Goal: Task Accomplishment & Management: Use online tool/utility

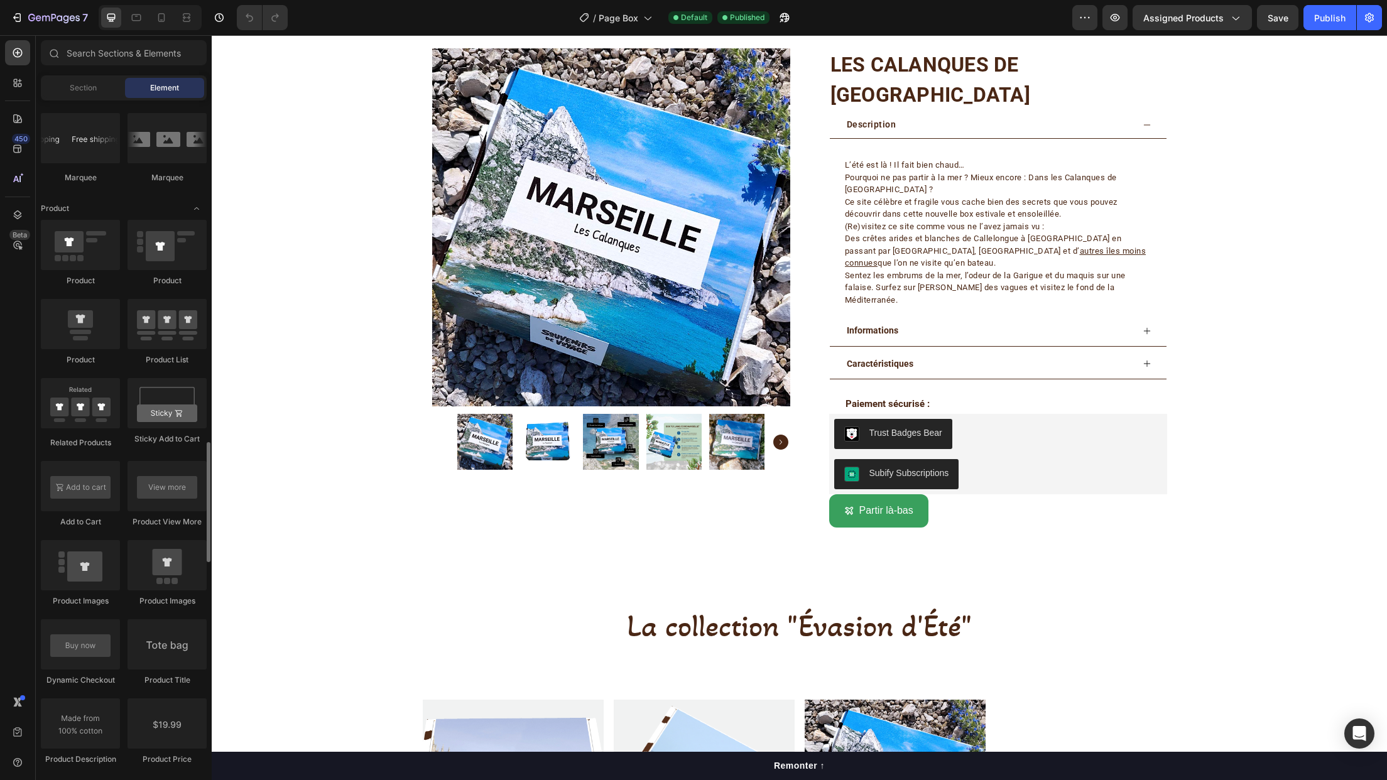
scroll to position [1571, 0]
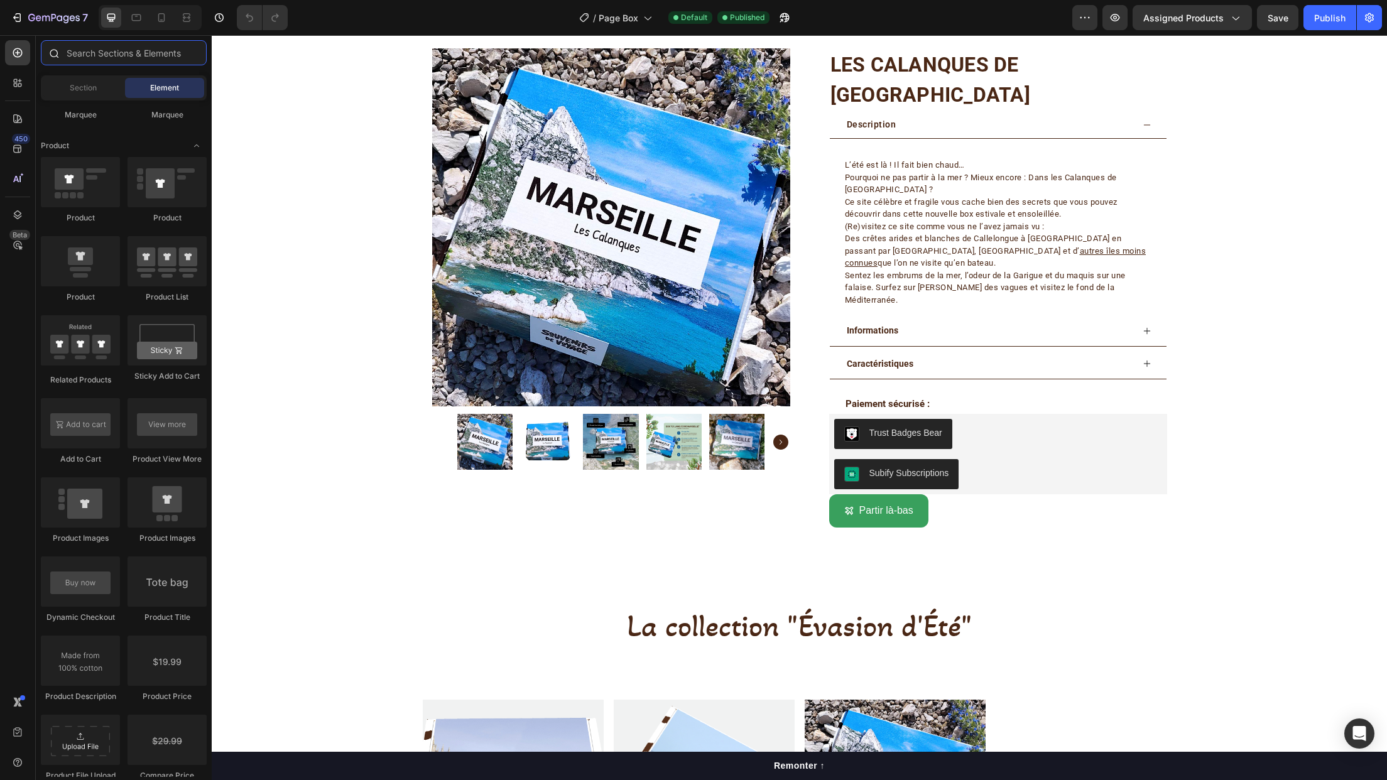
click at [104, 57] on input "text" at bounding box center [124, 52] width 166 height 25
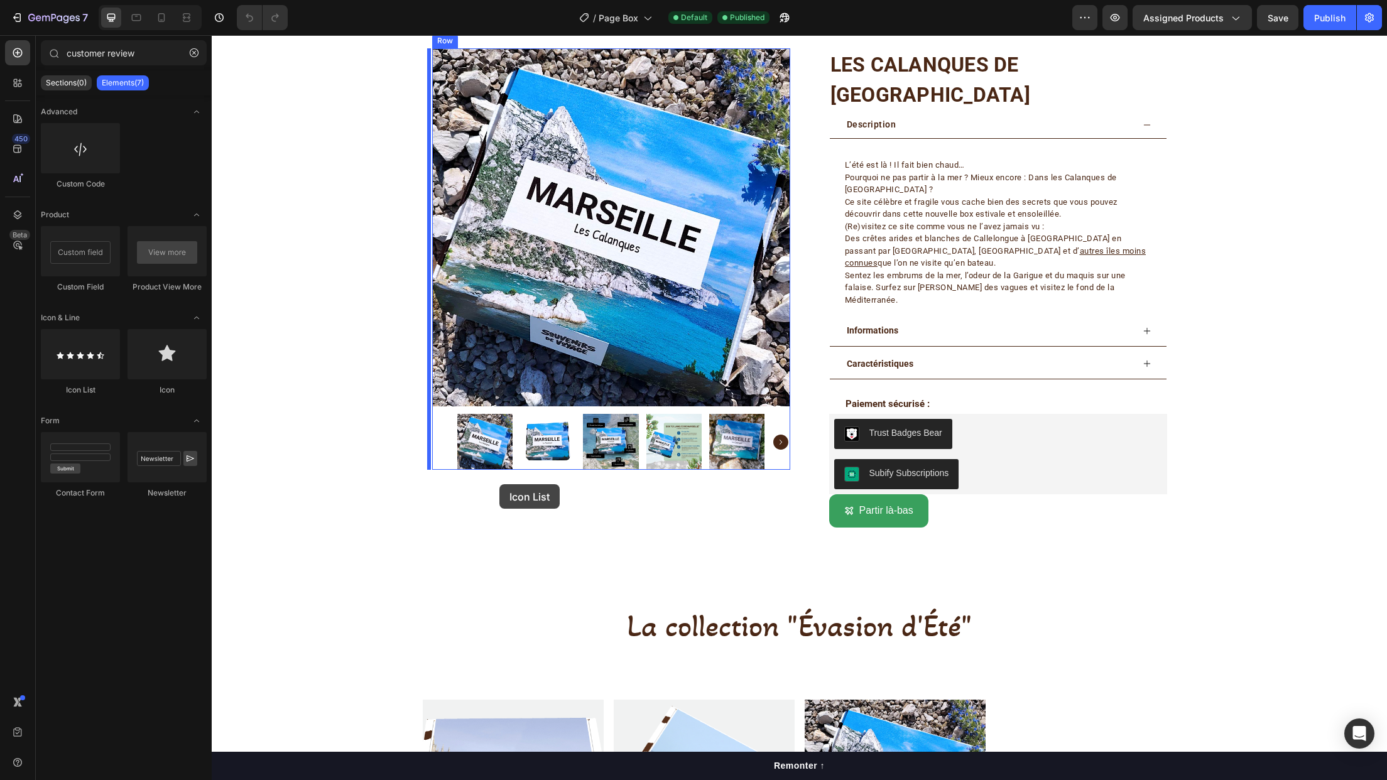
drag, startPoint x: 391, startPoint y: 452, endPoint x: 499, endPoint y: 484, distance: 112.9
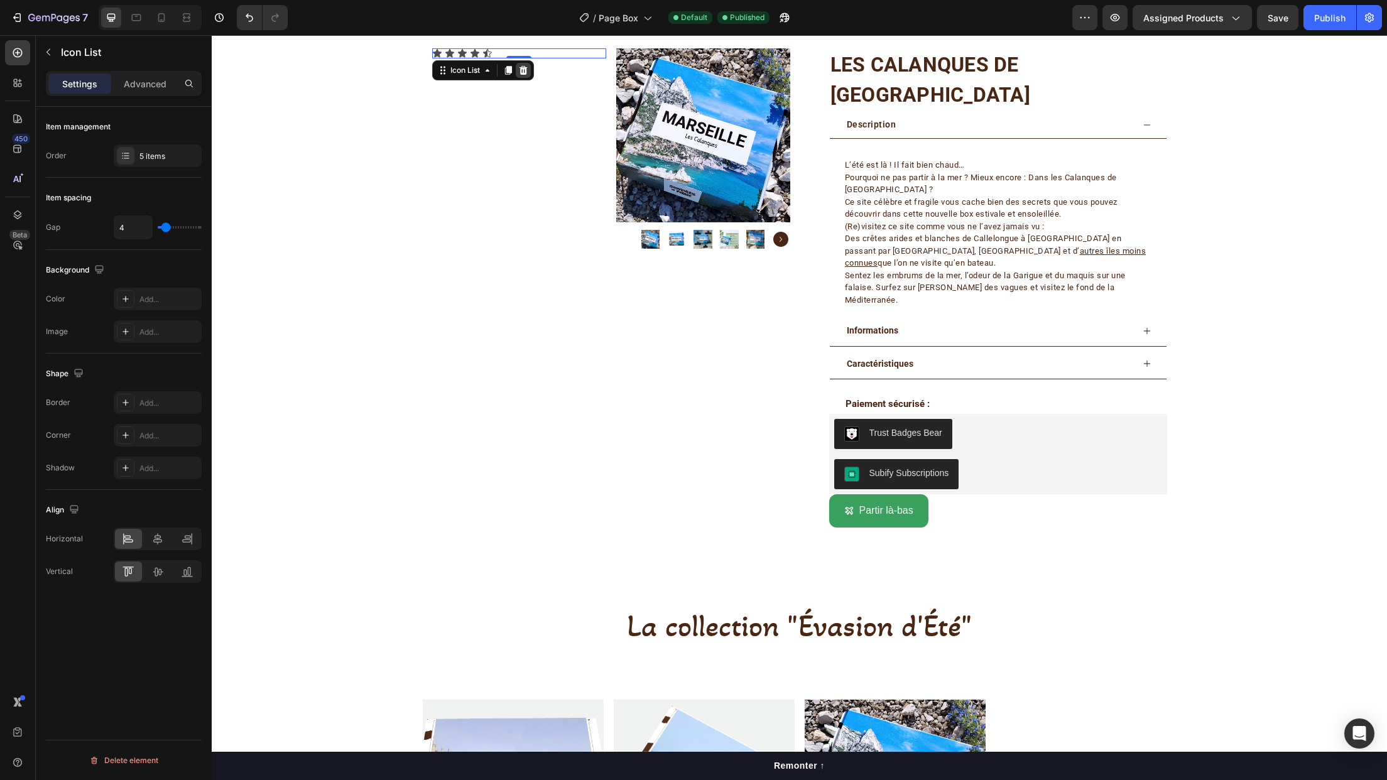
click at [521, 68] on icon at bounding box center [523, 70] width 8 height 9
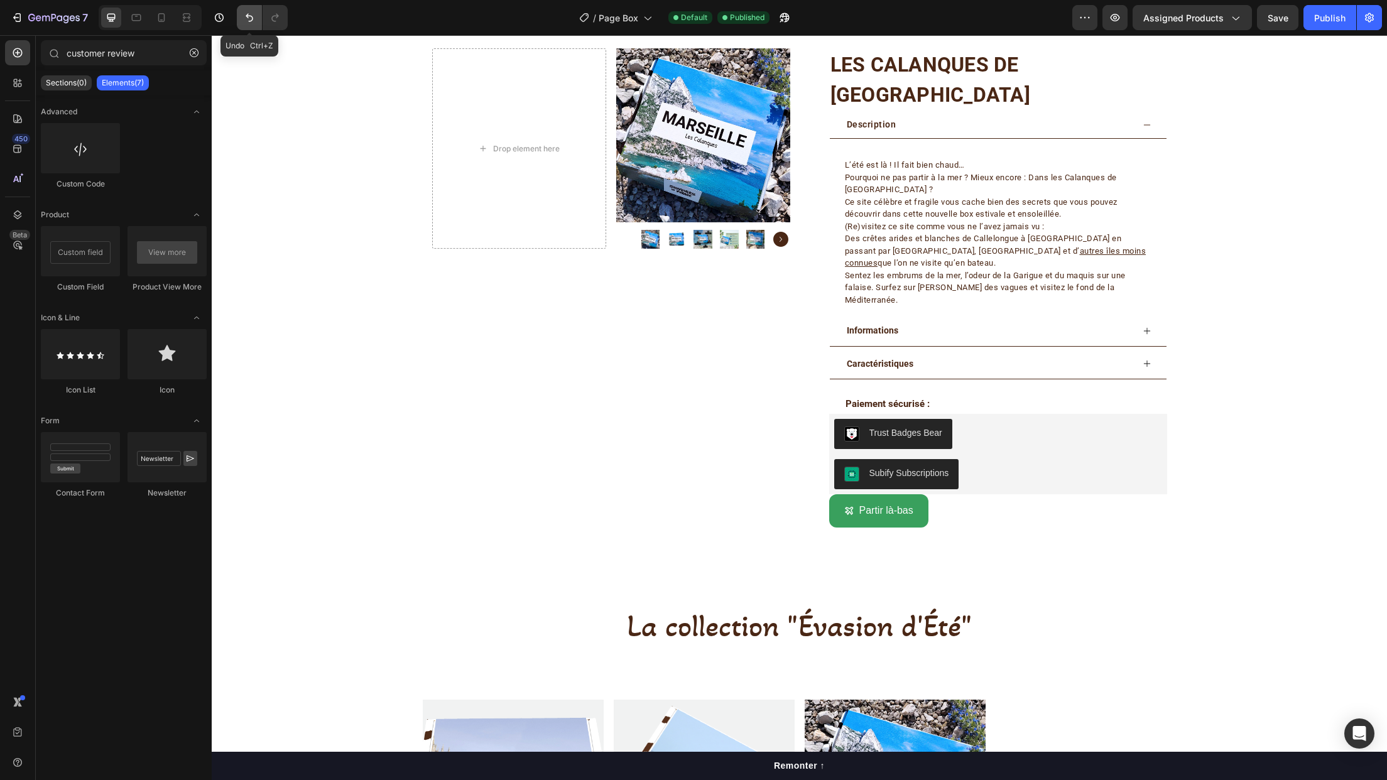
drag, startPoint x: 251, startPoint y: 13, endPoint x: 70, endPoint y: 296, distance: 336.5
click at [251, 13] on icon "Undo/Redo" at bounding box center [249, 17] width 13 height 13
click at [244, 19] on icon "Undo/Redo" at bounding box center [249, 17] width 13 height 13
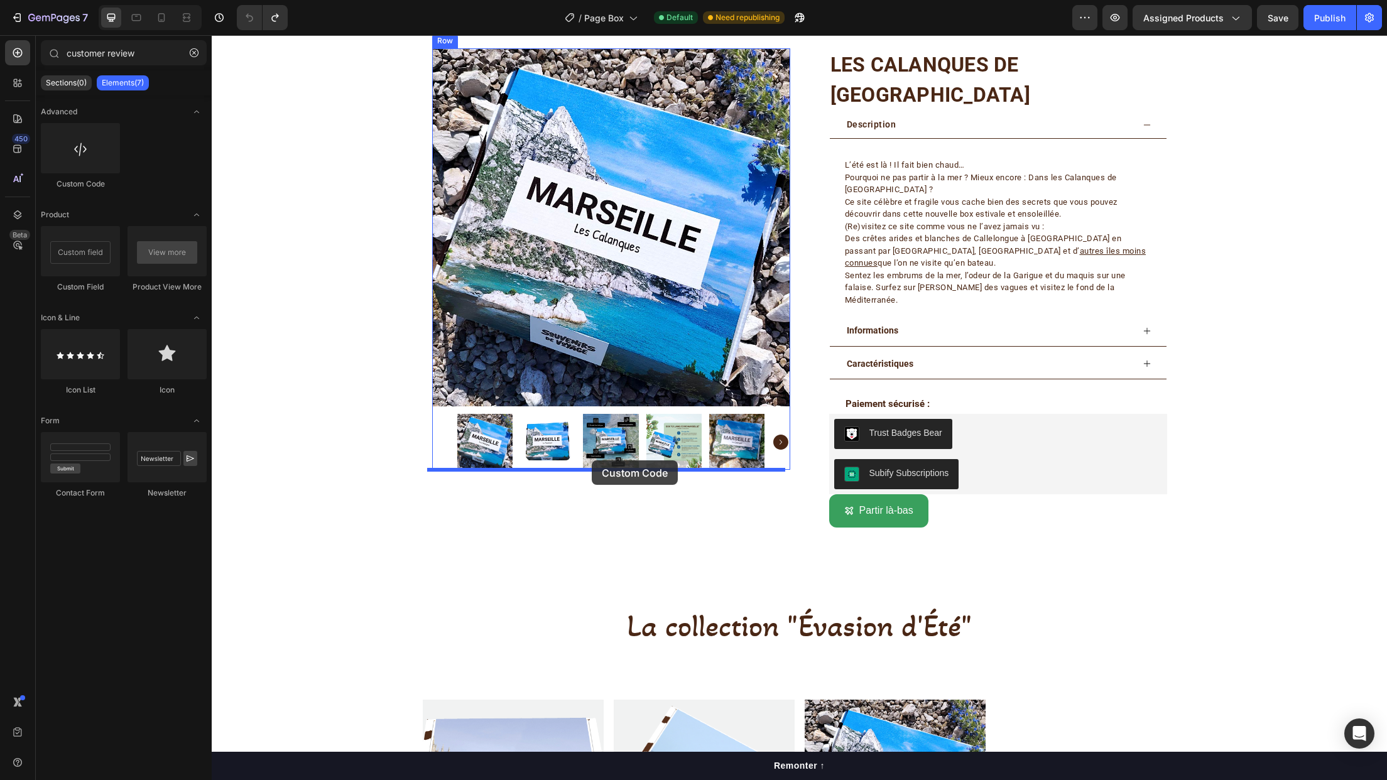
drag, startPoint x: 300, startPoint y: 184, endPoint x: 592, endPoint y: 460, distance: 402.2
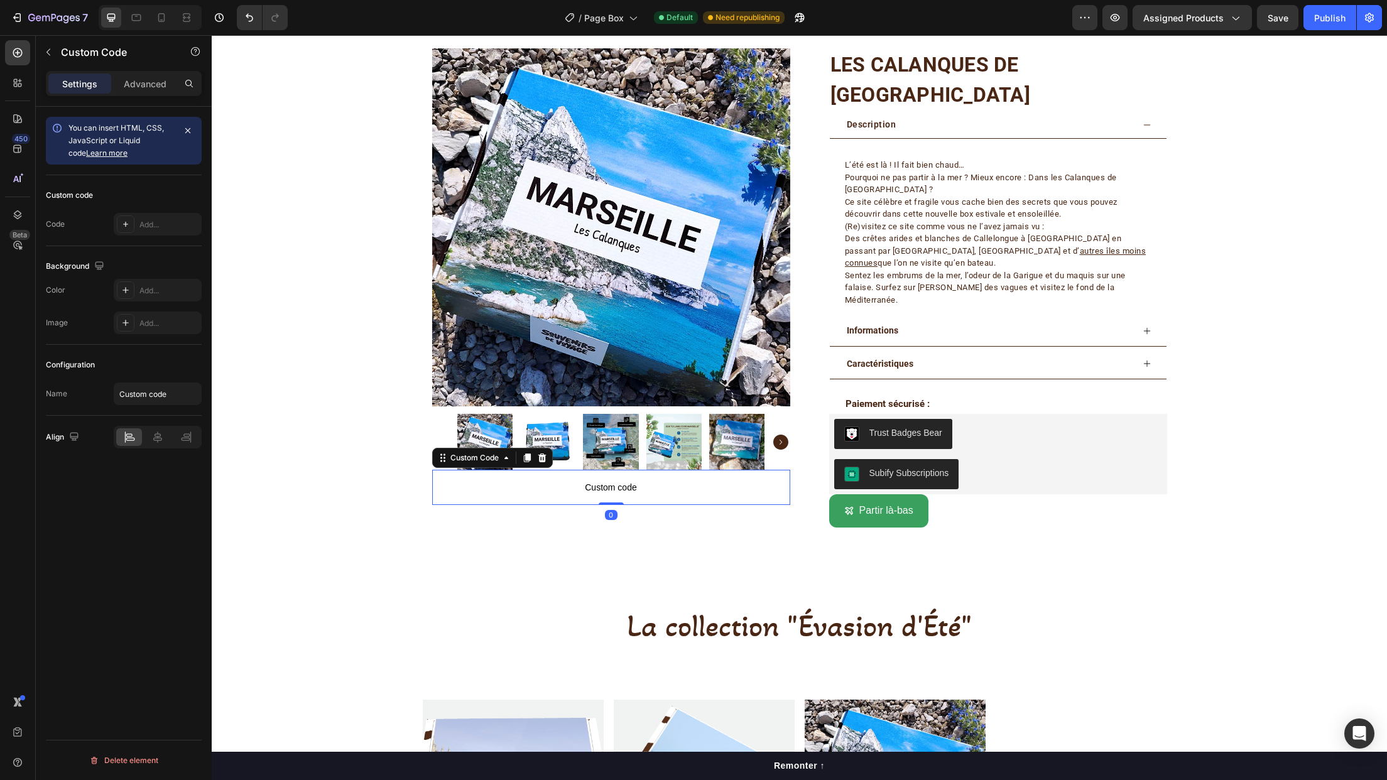
click at [606, 486] on span "Custom code" at bounding box center [611, 487] width 358 height 15
click at [538, 454] on icon at bounding box center [542, 458] width 8 height 9
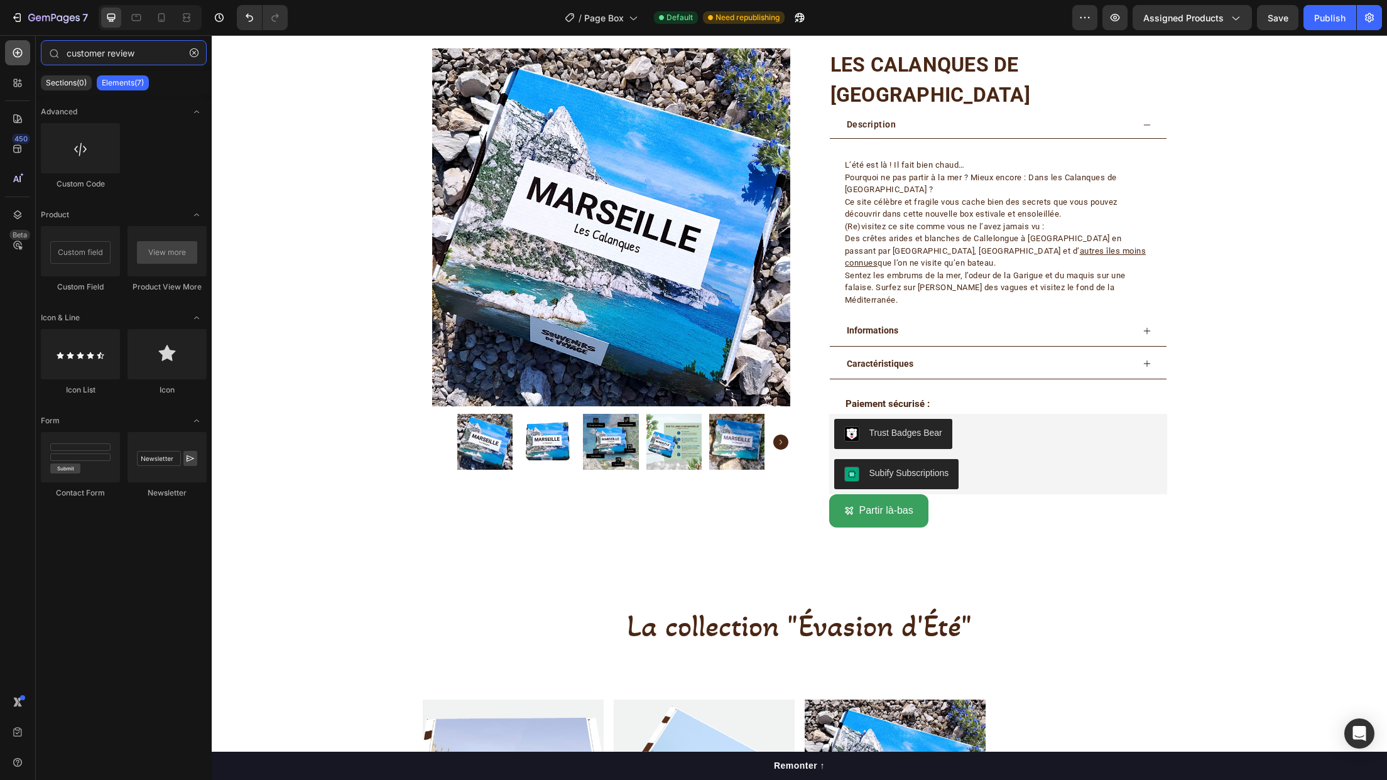
drag, startPoint x: 107, startPoint y: 48, endPoint x: 11, endPoint y: 61, distance: 96.9
click at [11, 61] on div "450 Beta customer review Sections(0) Elements(7) We couldn’t find any matches f…" at bounding box center [106, 407] width 212 height 745
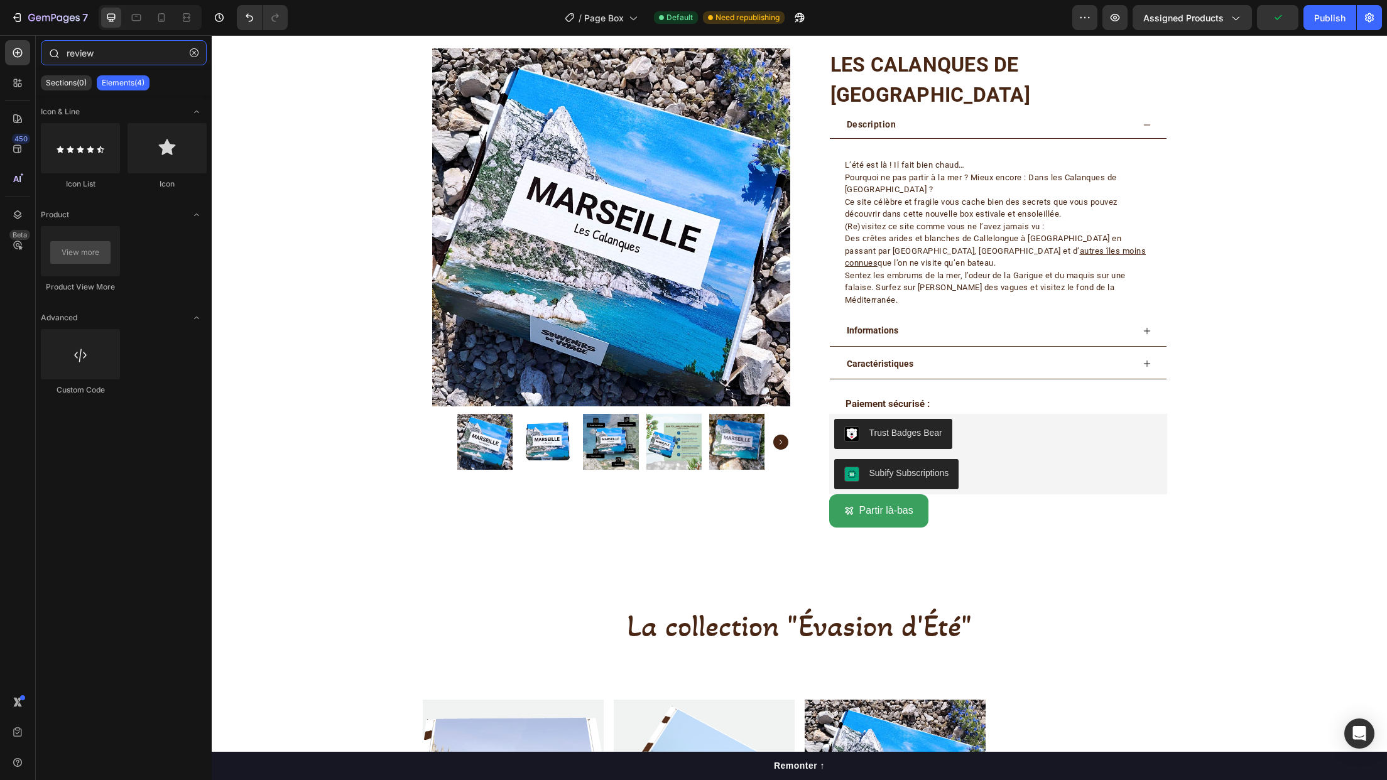
click at [70, 52] on input "review" at bounding box center [124, 52] width 166 height 25
type input "review"
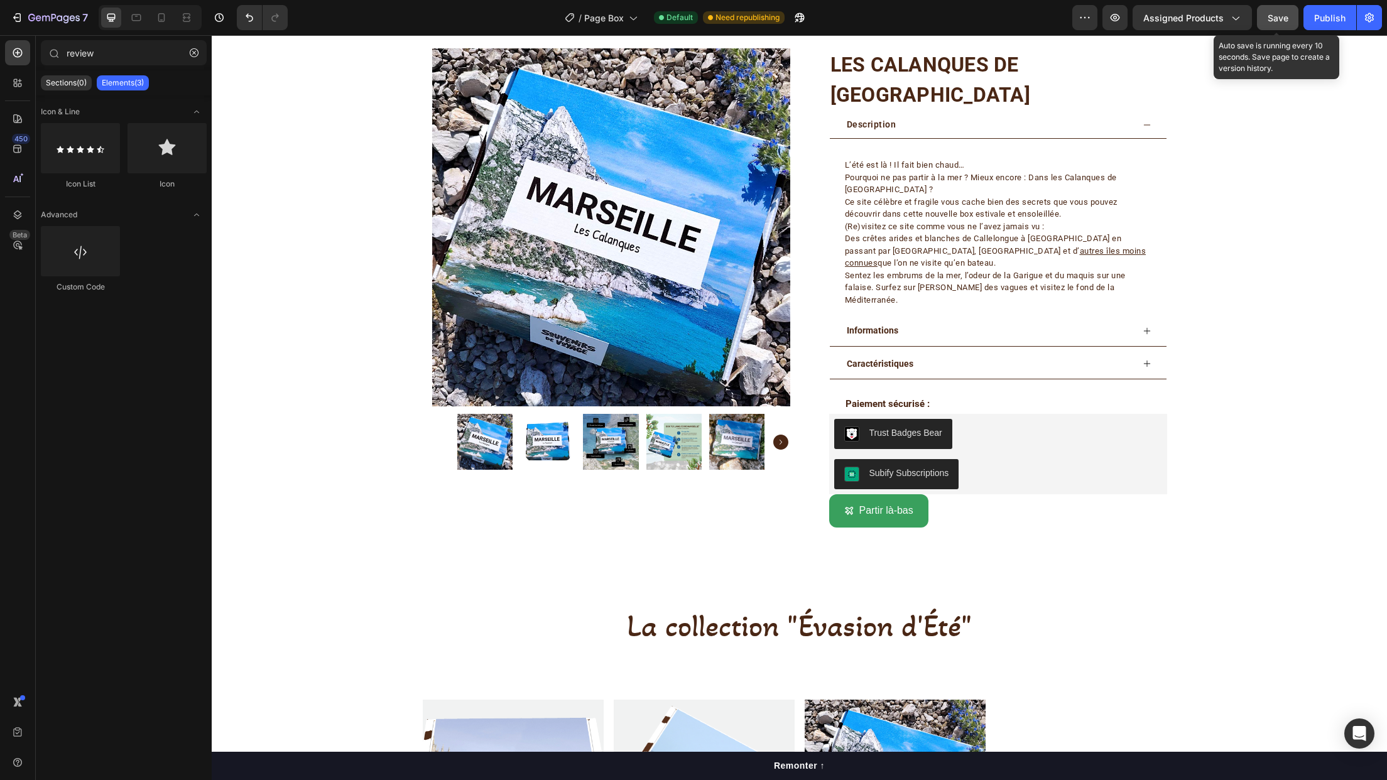
click at [1280, 18] on span "Save" at bounding box center [1278, 18] width 21 height 11
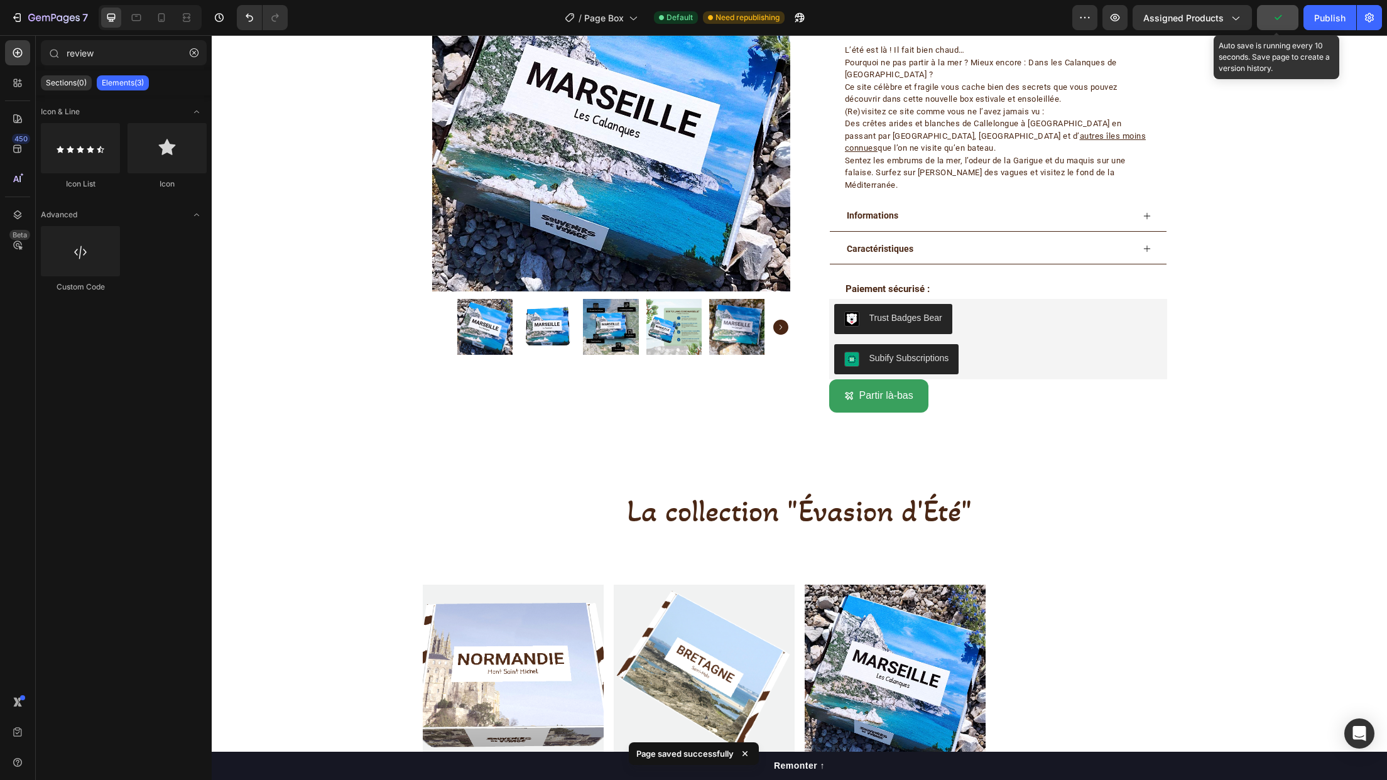
scroll to position [503, 0]
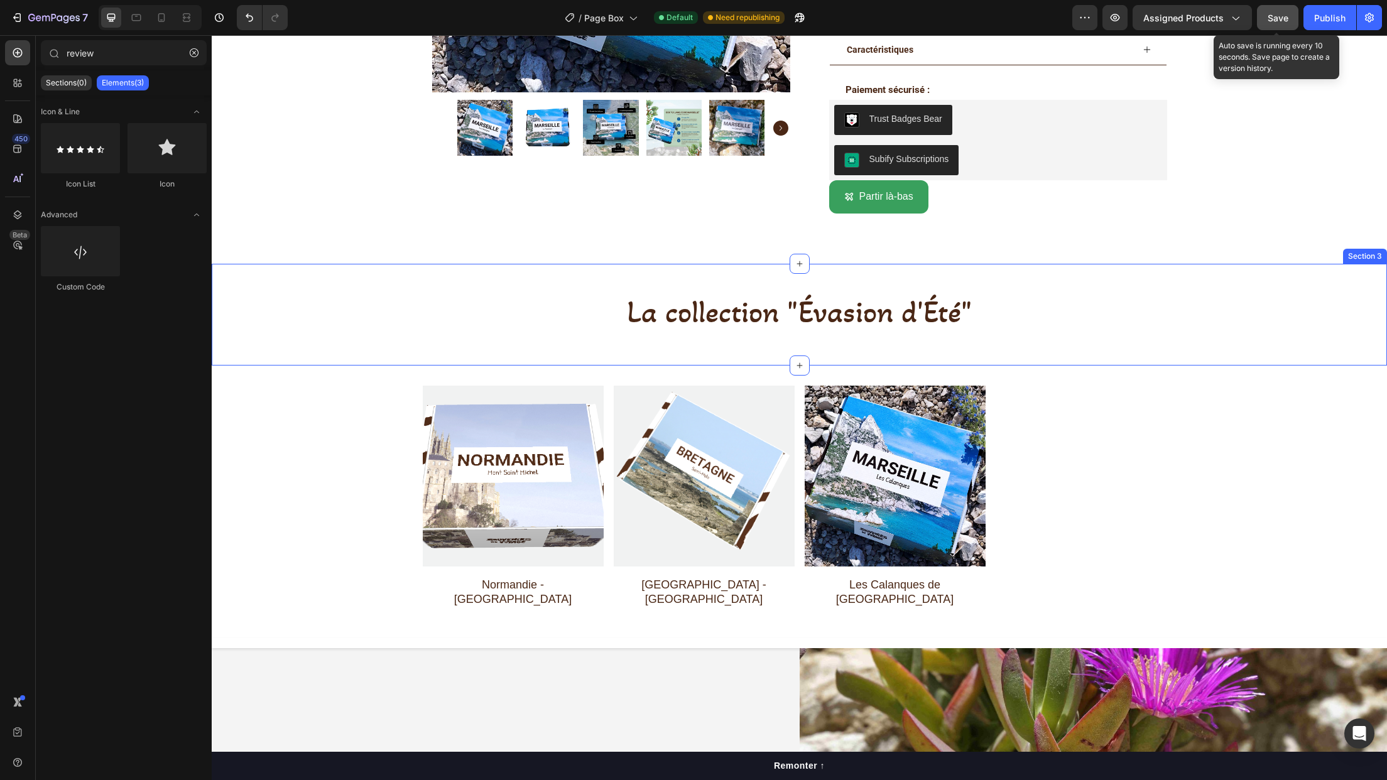
click at [1126, 264] on div "La collection "Évasion d'Été" Heading Section 3" at bounding box center [799, 315] width 1175 height 102
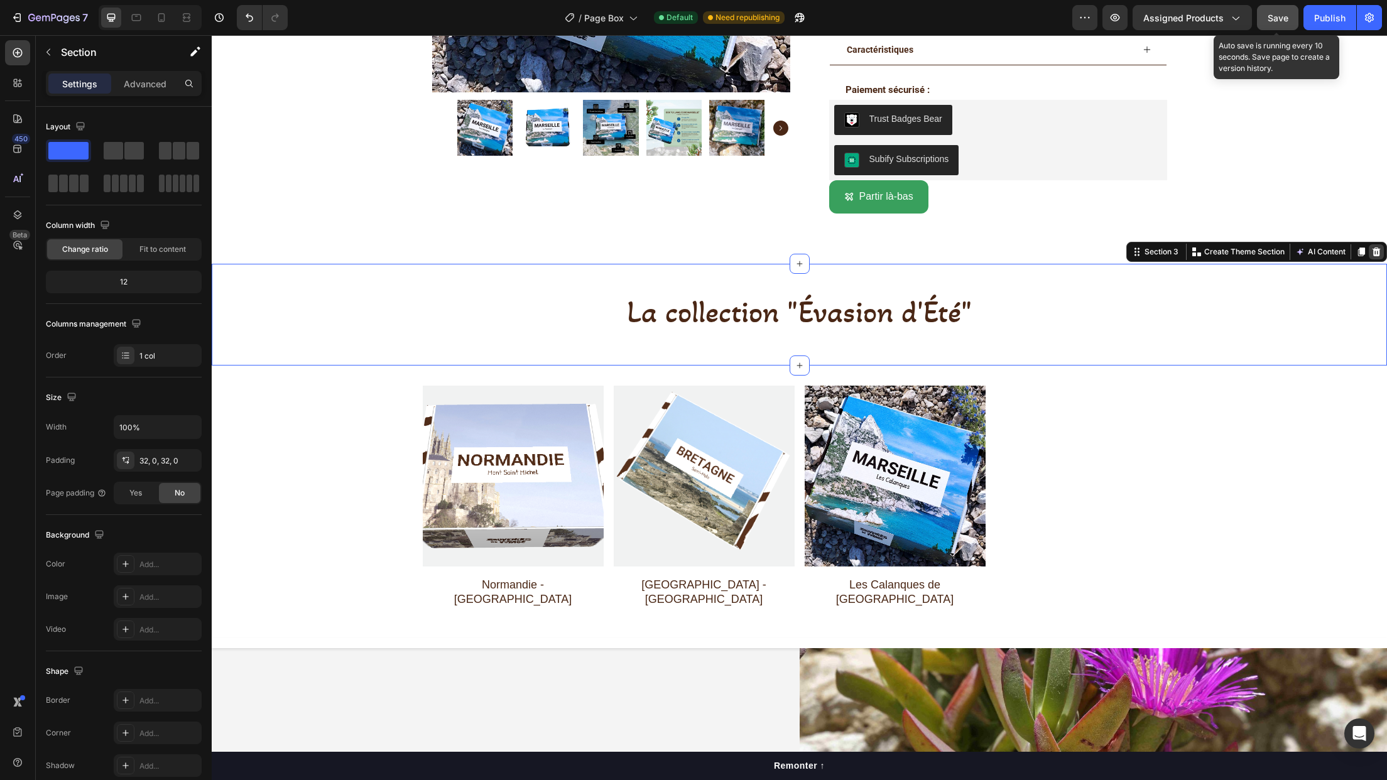
click at [1373, 247] on icon at bounding box center [1377, 251] width 8 height 9
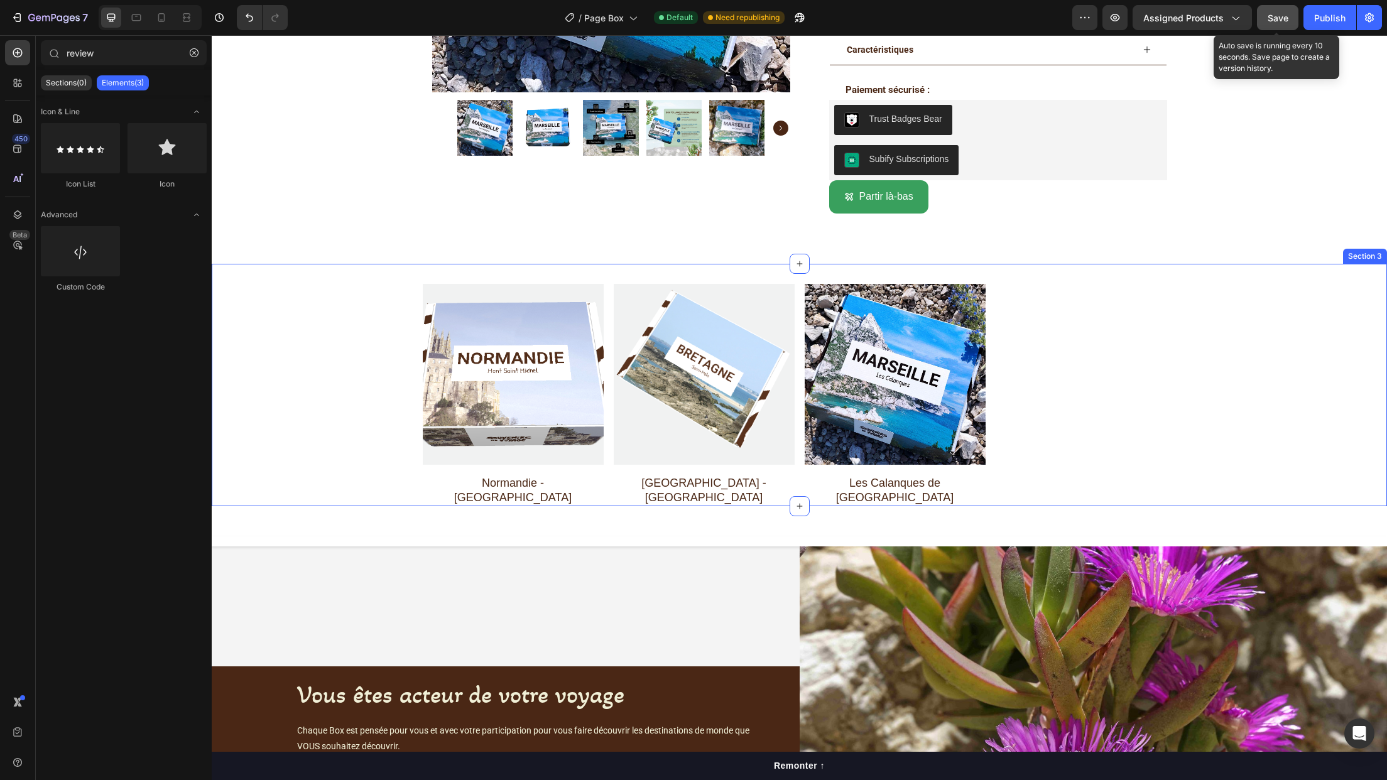
click at [1258, 264] on div "Product Images [GEOGRAPHIC_DATA] - [GEOGRAPHIC_DATA] Product Title Row Product …" at bounding box center [799, 385] width 1175 height 243
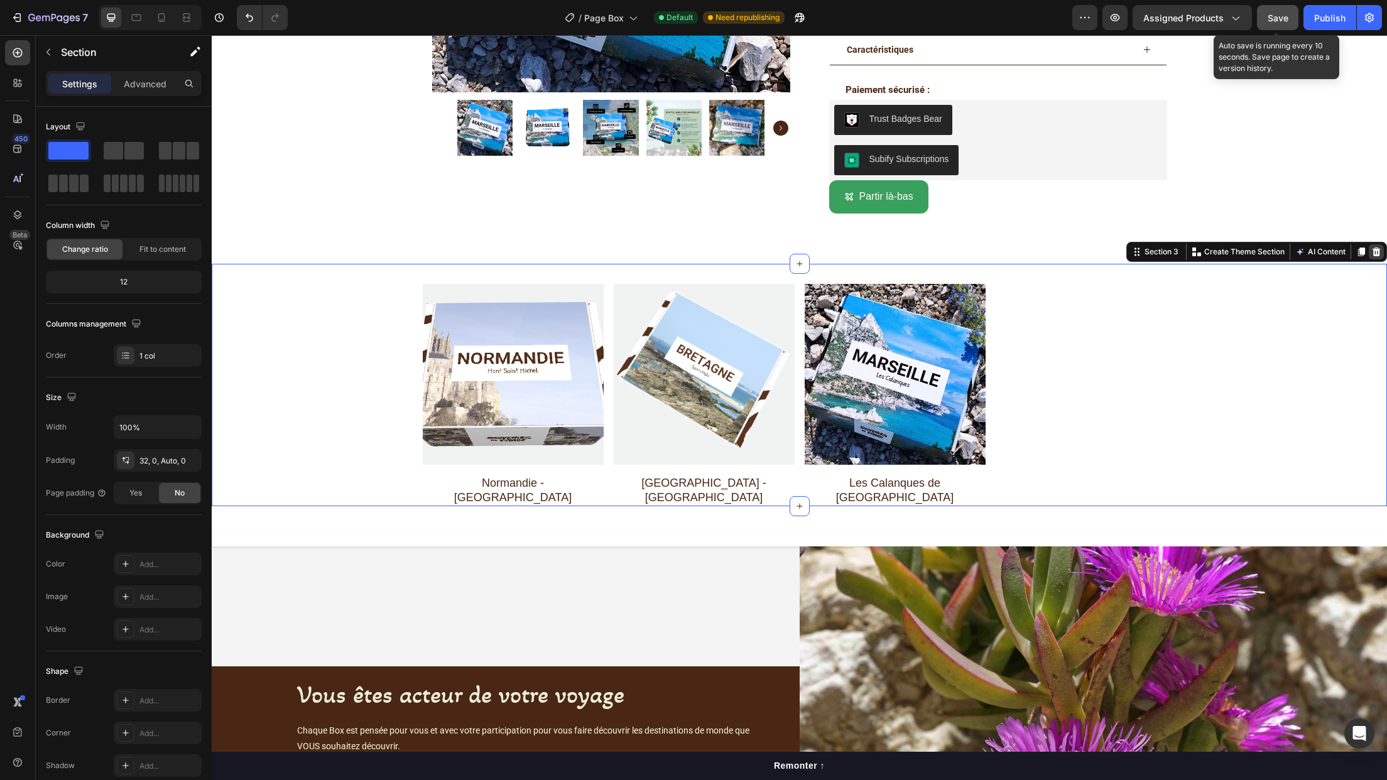
click at [1373, 247] on icon at bounding box center [1377, 251] width 8 height 9
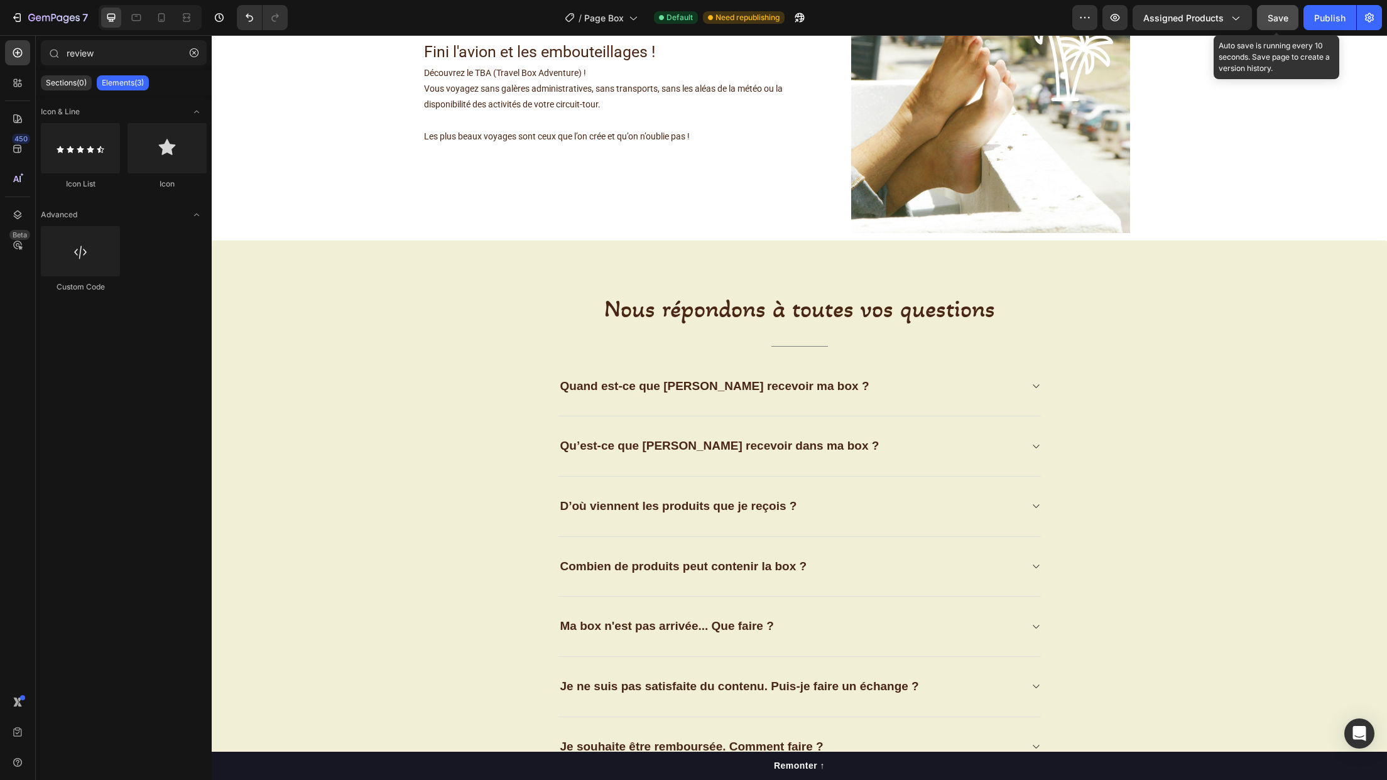
scroll to position [2010, 0]
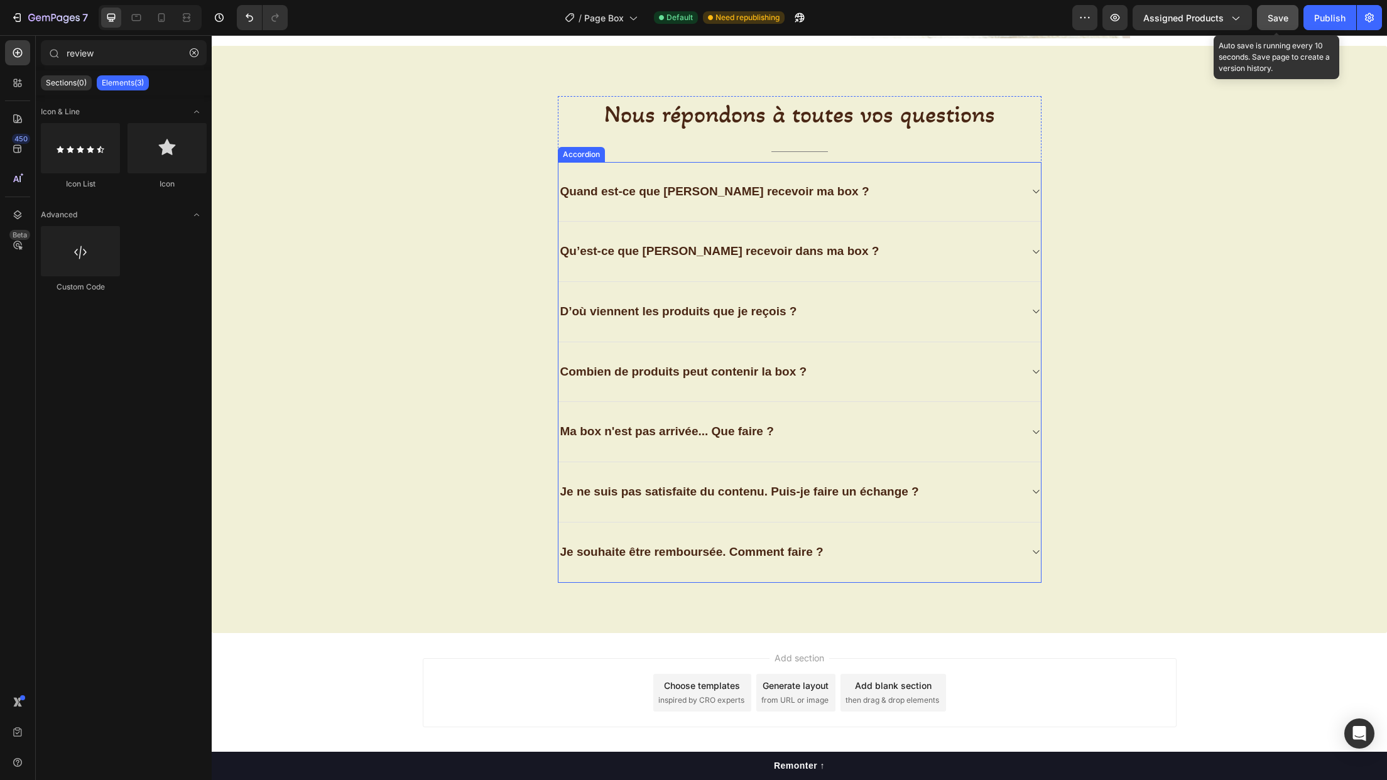
click at [651, 310] on strong "D’où viennent les produits que je reçois ?" at bounding box center [678, 311] width 237 height 13
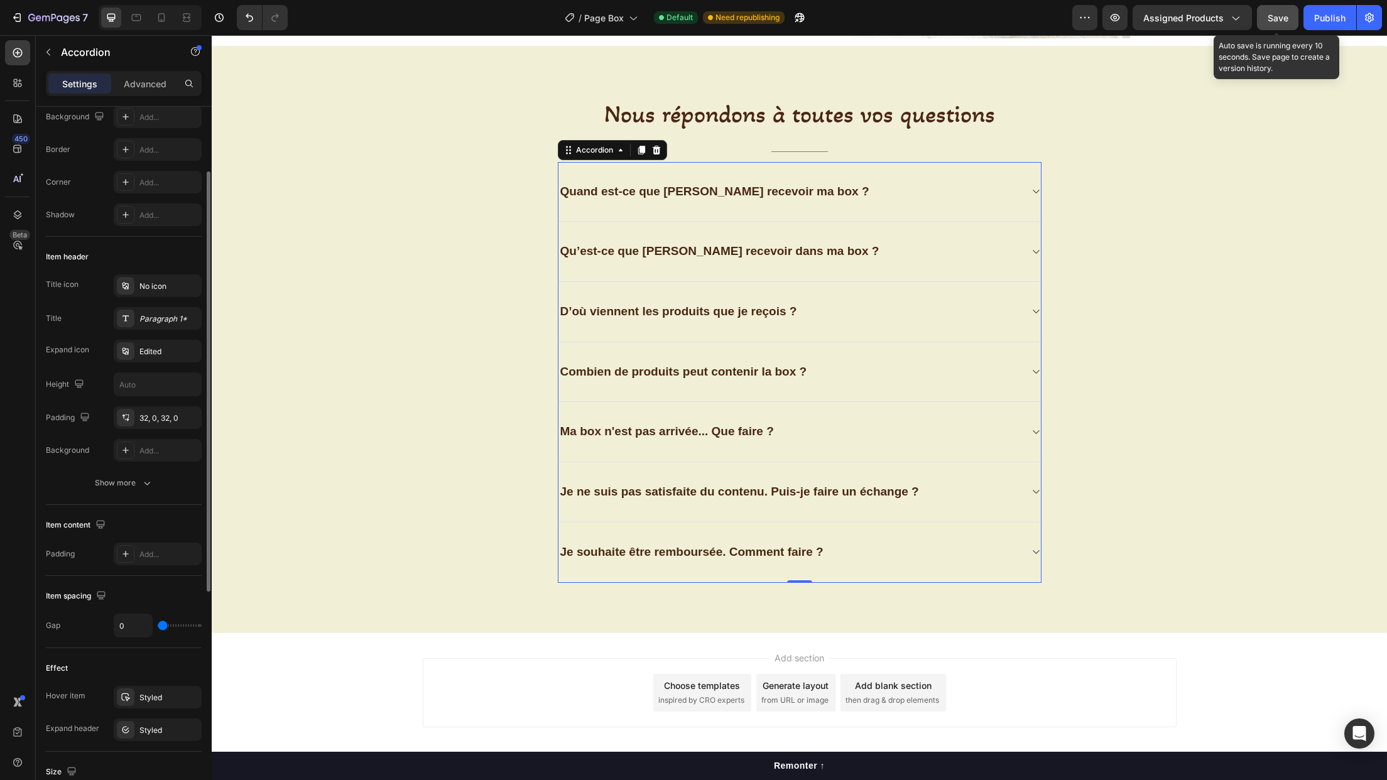
scroll to position [0, 0]
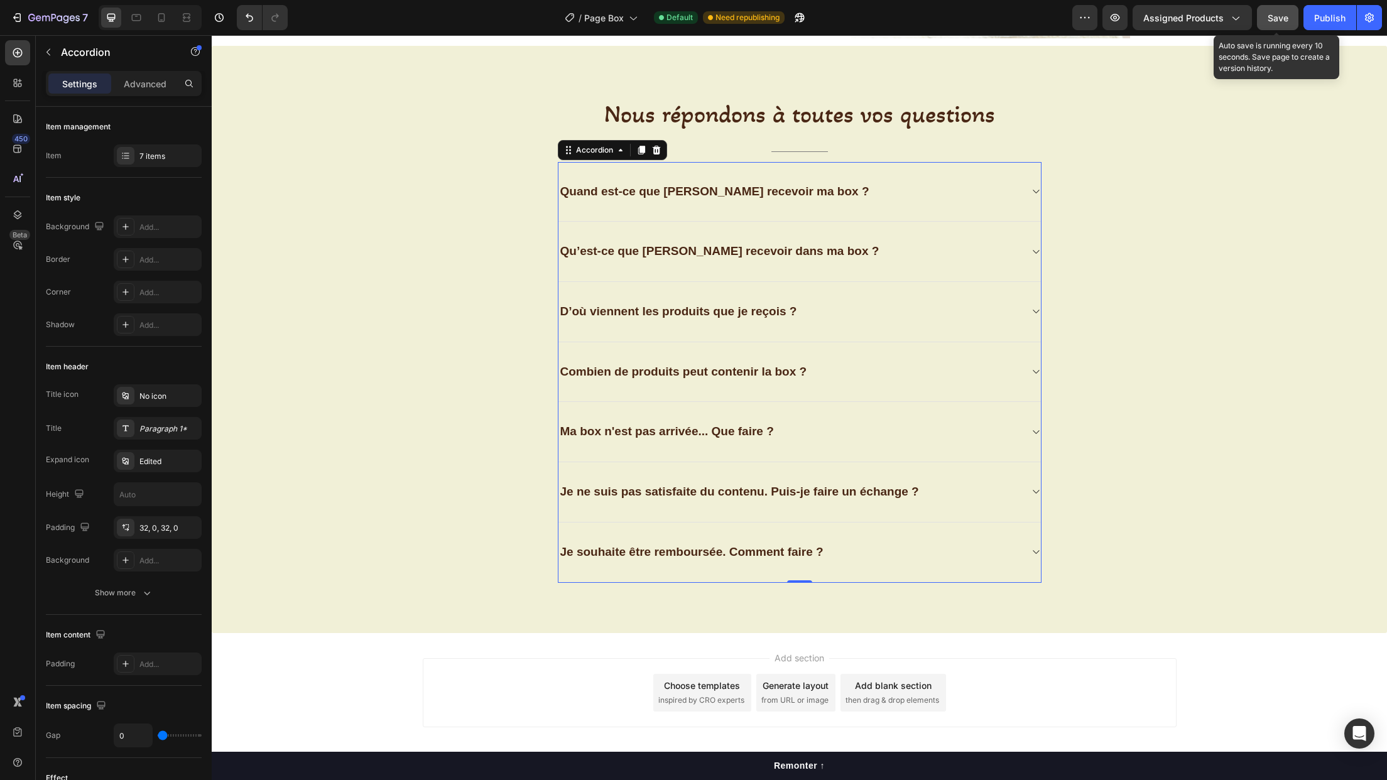
click at [689, 375] on strong "Combien de produits peut contenir la box ?" at bounding box center [683, 371] width 247 height 13
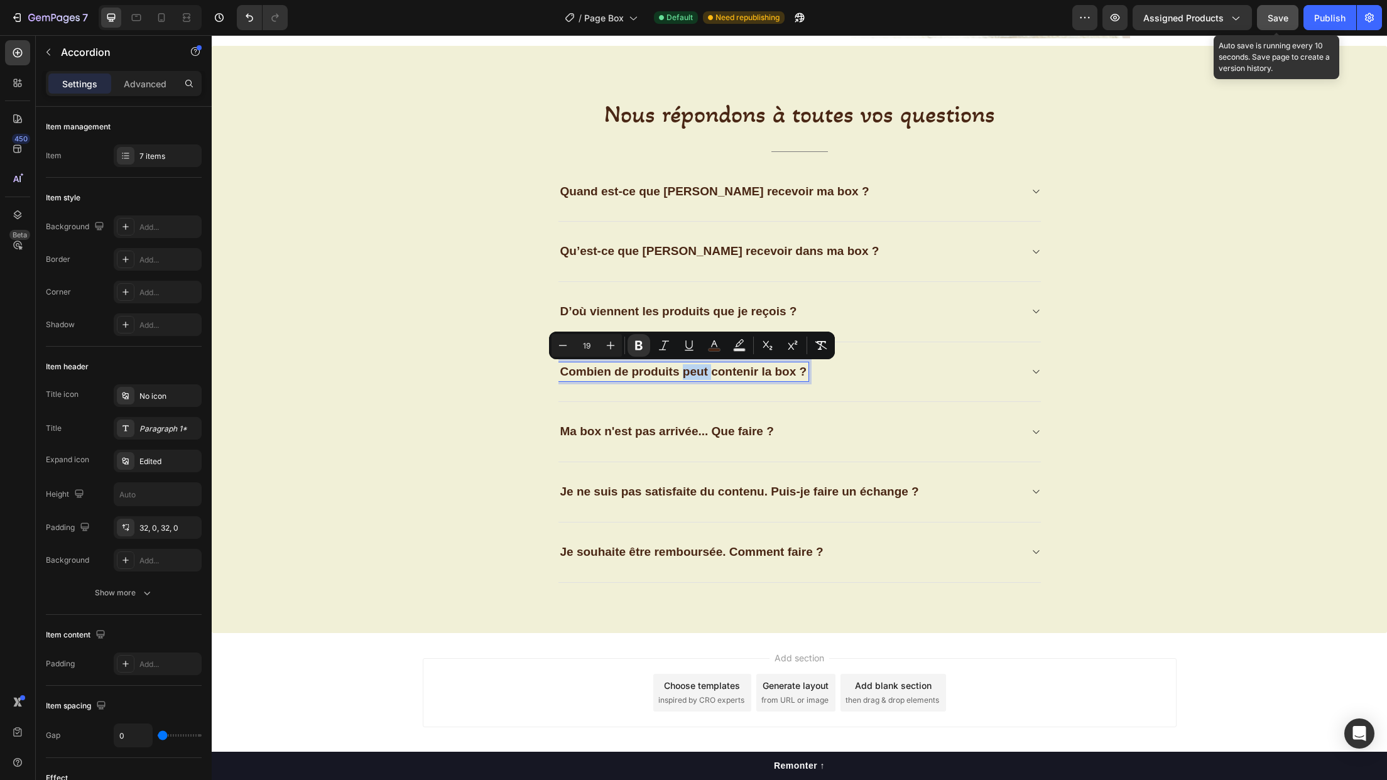
click at [689, 371] on strong "Combien de produits peut contenir la box ?" at bounding box center [683, 371] width 247 height 13
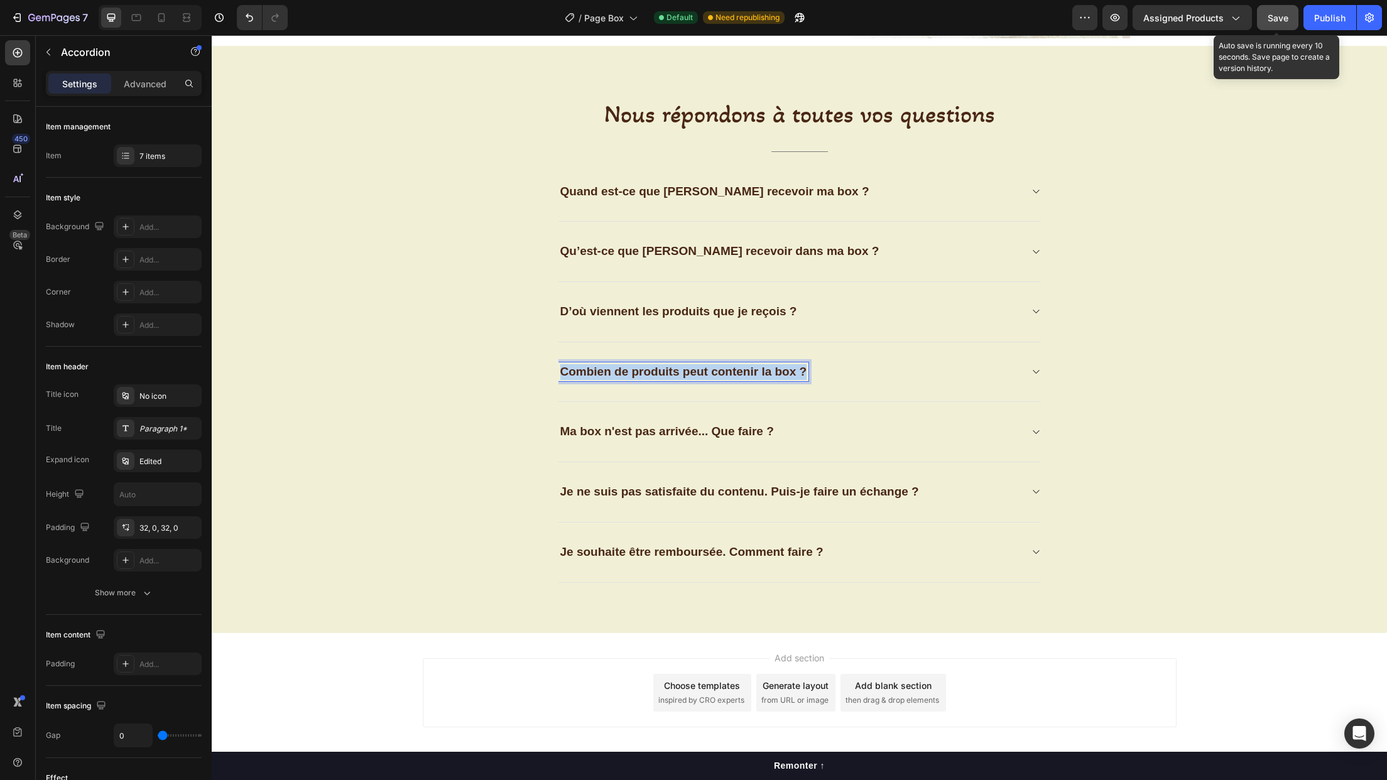
click at [689, 371] on strong "Combien de produits peut contenir la box ?" at bounding box center [683, 371] width 247 height 13
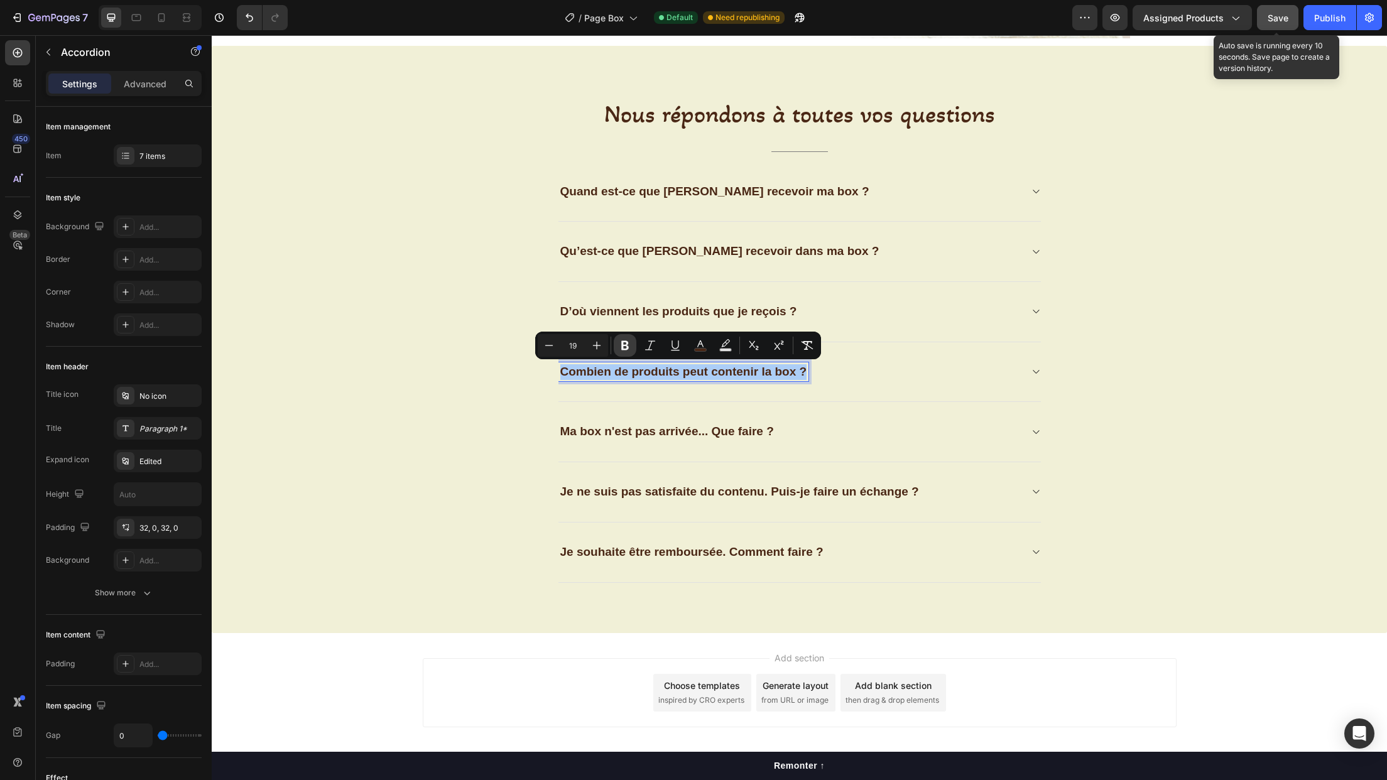
click at [626, 343] on icon "Editor contextual toolbar" at bounding box center [625, 345] width 13 height 13
click at [678, 313] on strong "D’où viennent les produits que je reçois ?" at bounding box center [678, 311] width 237 height 13
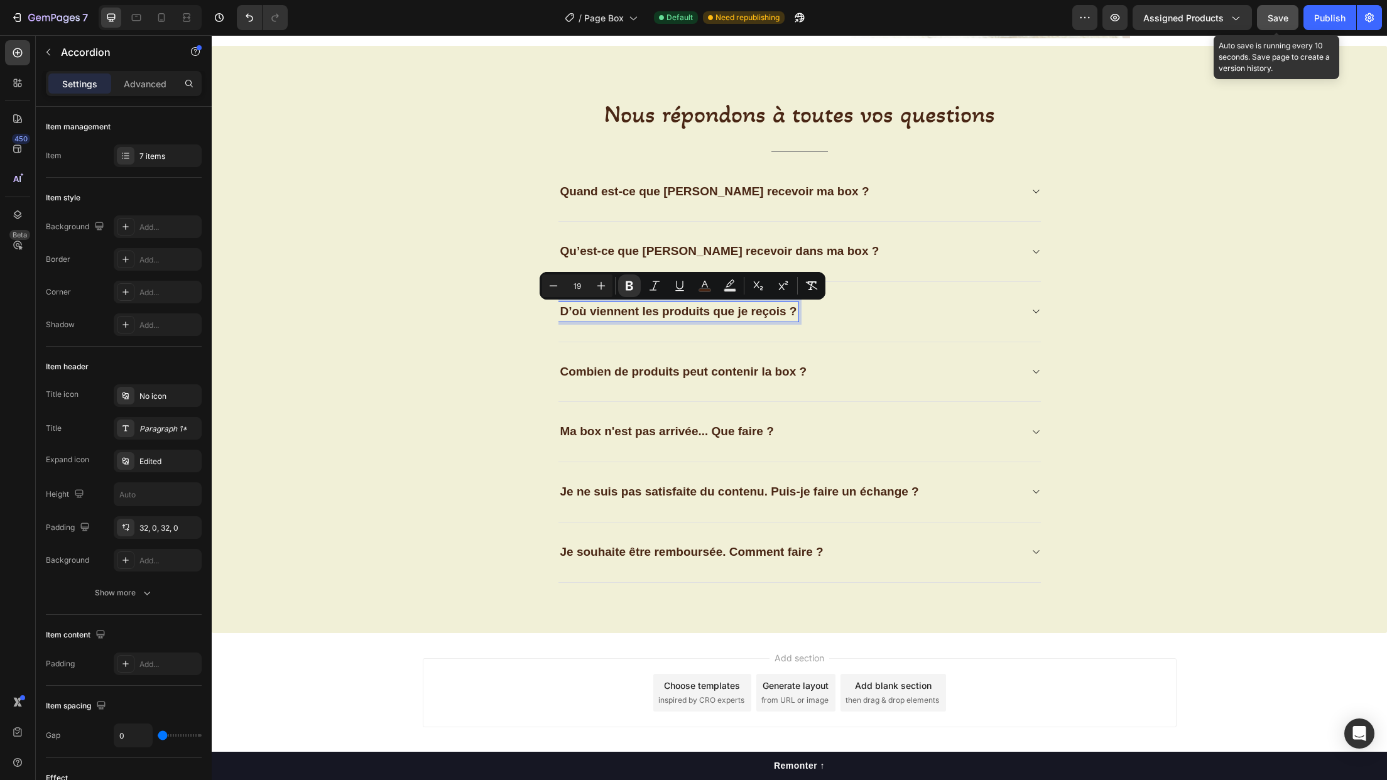
click at [633, 312] on strong "D’où viennent les produits que je reçois ?" at bounding box center [678, 311] width 237 height 13
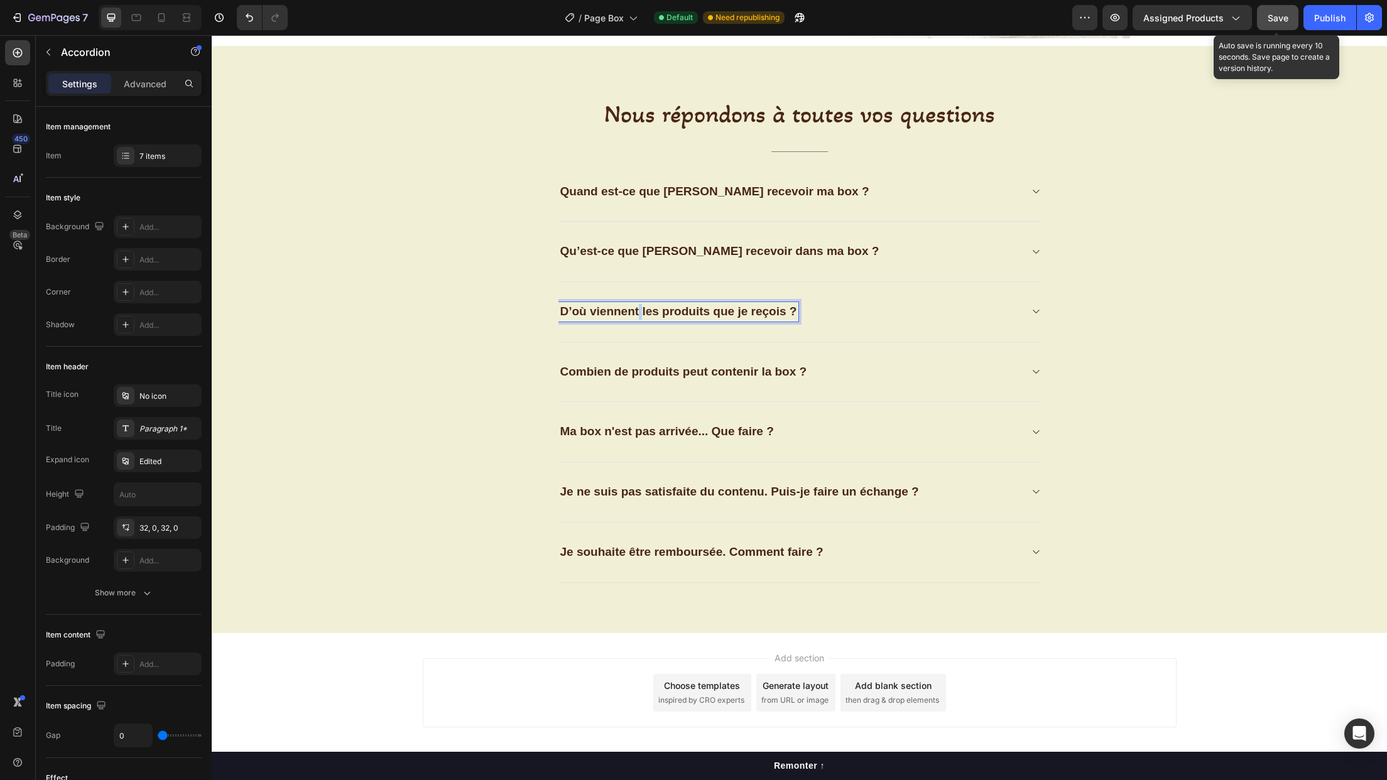
click at [633, 312] on strong "D’où viennent les produits que je reçois ?" at bounding box center [678, 311] width 237 height 13
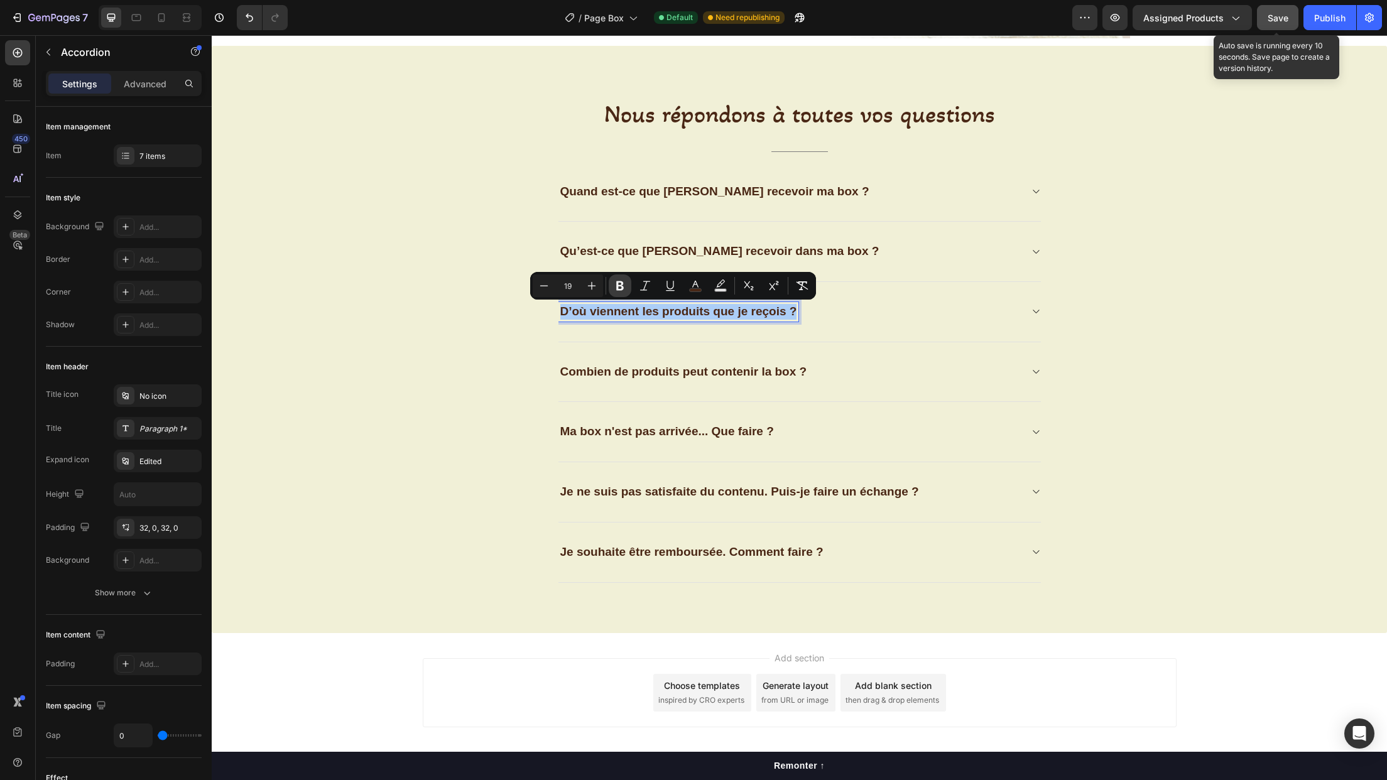
click at [618, 290] on icon "Editor contextual toolbar" at bounding box center [620, 285] width 8 height 9
click at [479, 305] on div "Nous répondons à toutes vos questions Heading Title Line Quand est-ce que [PERS…" at bounding box center [799, 339] width 1157 height 487
click at [672, 251] on strong "Qu’est-ce que [PERSON_NAME] recevoir dans ma box ?" at bounding box center [719, 250] width 319 height 13
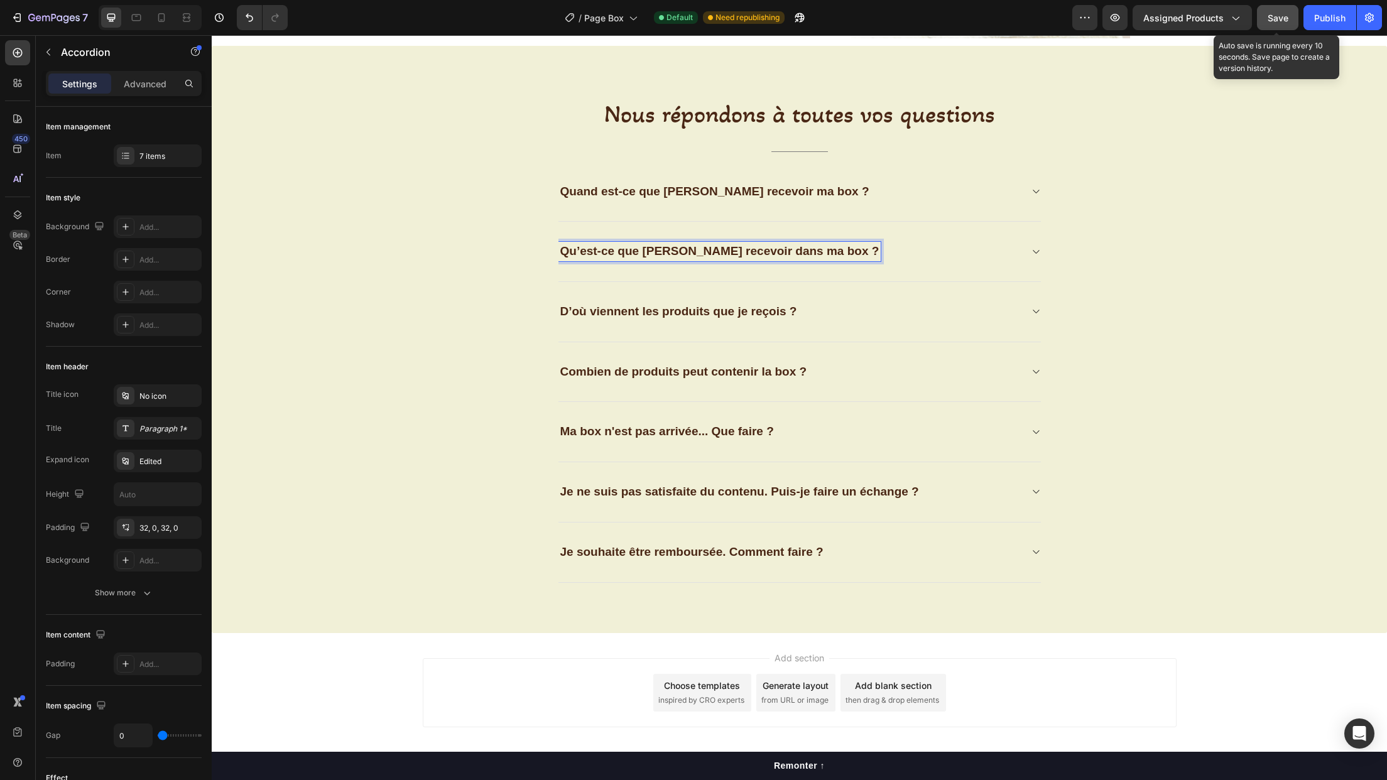
click at [670, 248] on strong "Qu’est-ce que [PERSON_NAME] recevoir dans ma box ?" at bounding box center [719, 250] width 319 height 13
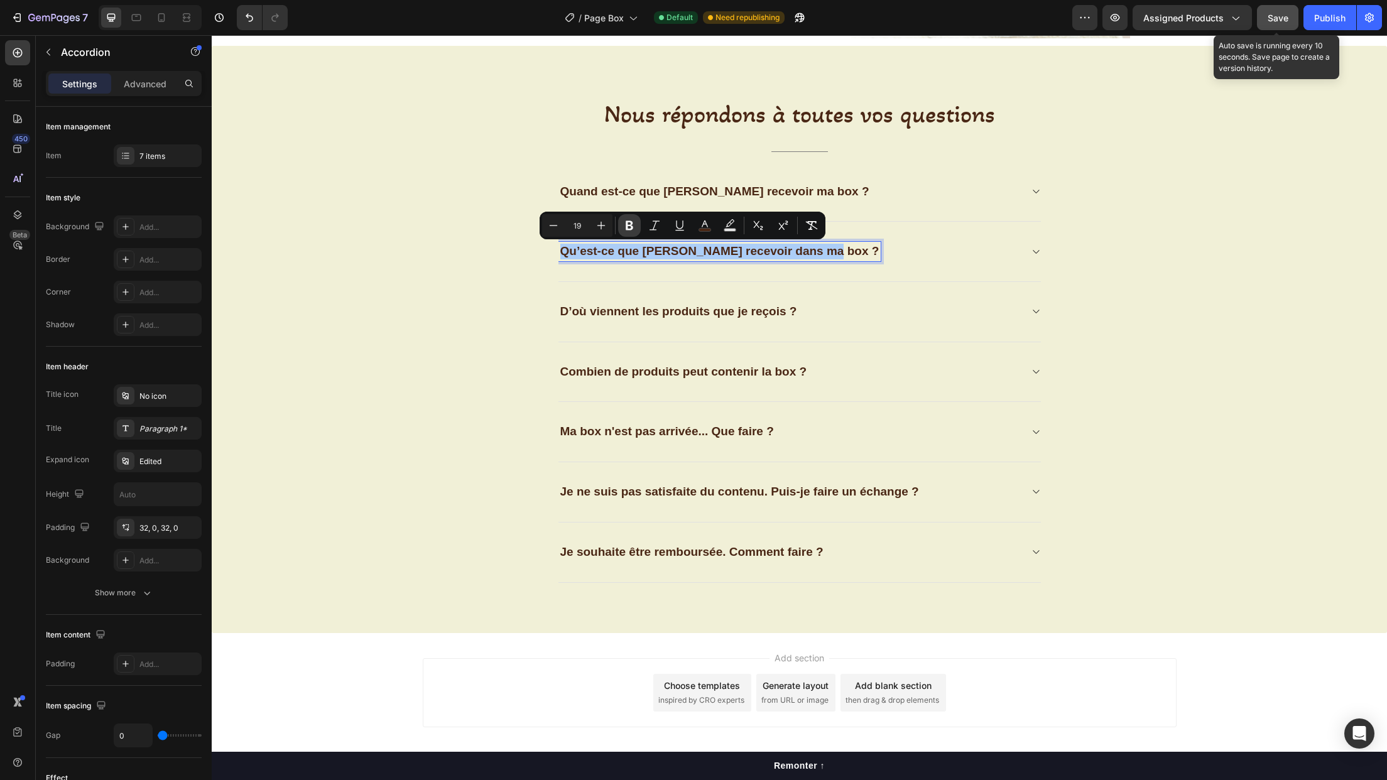
click at [629, 226] on icon "Editor contextual toolbar" at bounding box center [629, 225] width 13 height 13
click at [676, 192] on span "Quand est-ce que [PERSON_NAME] recevoir ma box ?" at bounding box center [714, 191] width 309 height 13
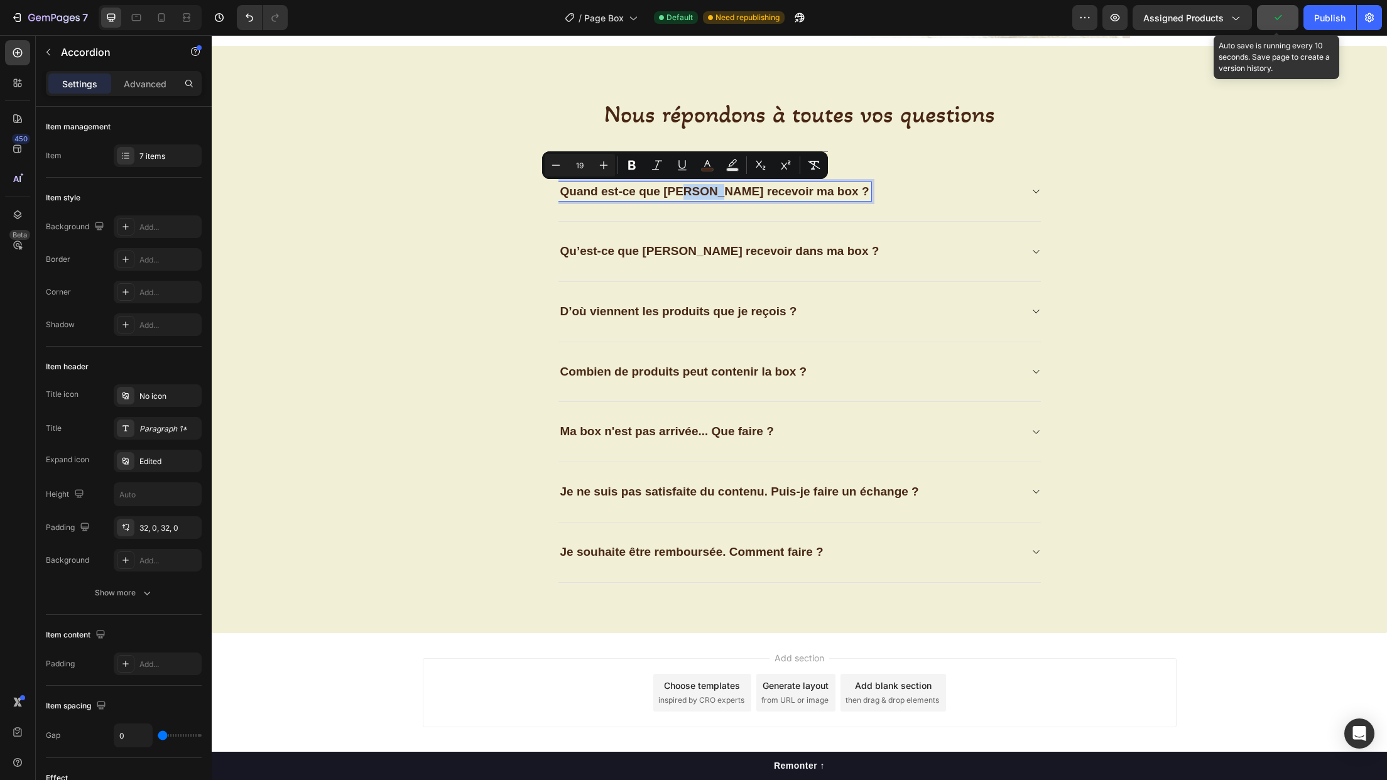
click at [676, 192] on span "Quand est-ce que [PERSON_NAME] recevoir ma box ?" at bounding box center [714, 191] width 309 height 13
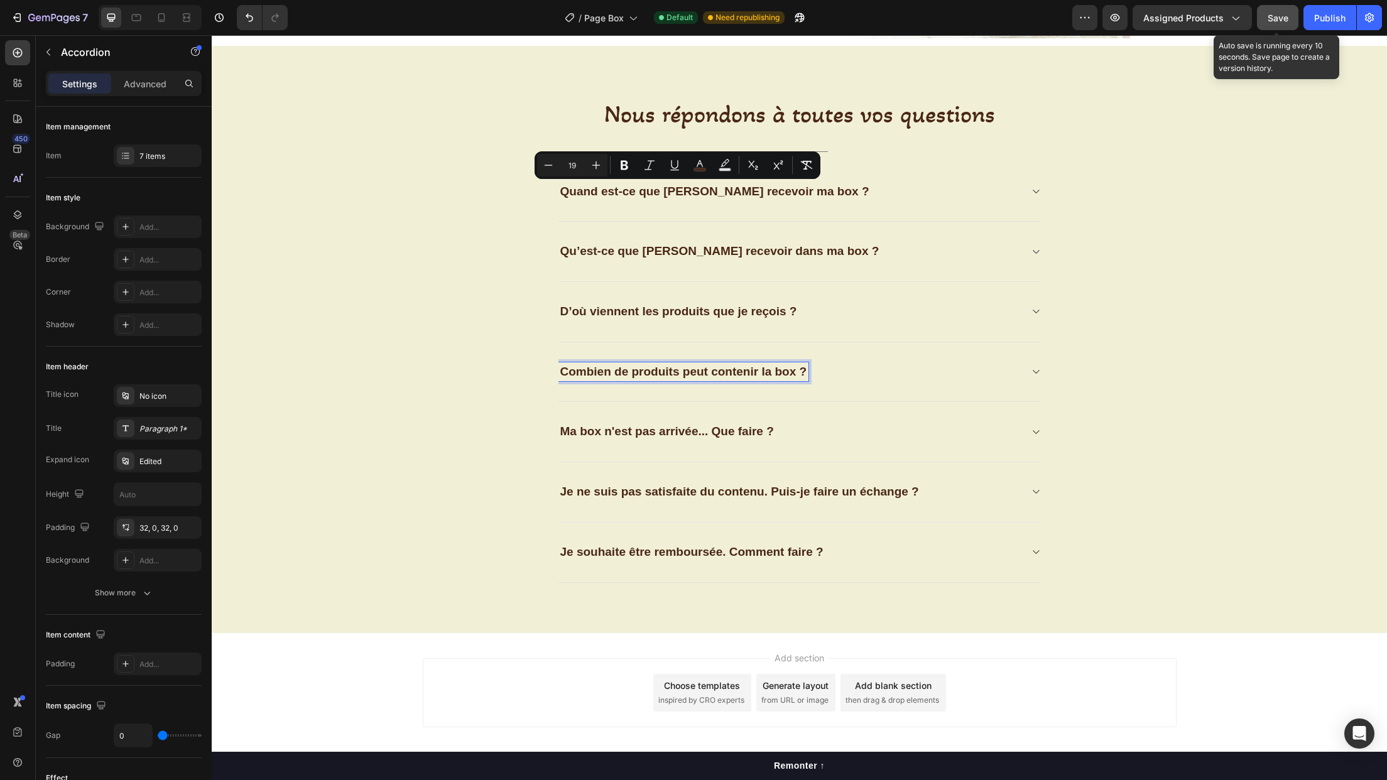
click at [639, 374] on span "Combien de produits peut contenir la box ?" at bounding box center [683, 371] width 247 height 13
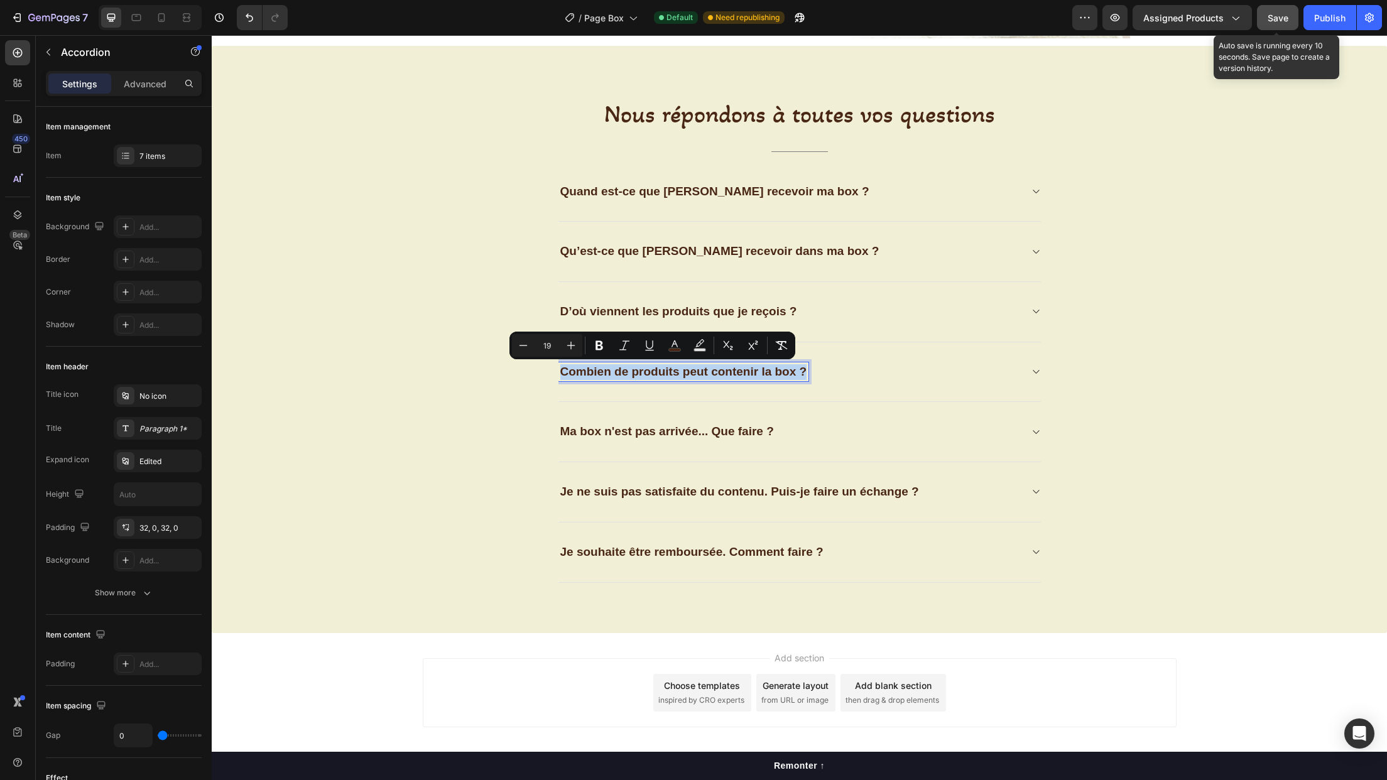
click at [639, 374] on span "Combien de produits peut contenir la box ?" at bounding box center [683, 371] width 247 height 13
click at [637, 312] on span "D’où viennent les produits que je reçois ?" at bounding box center [678, 311] width 237 height 13
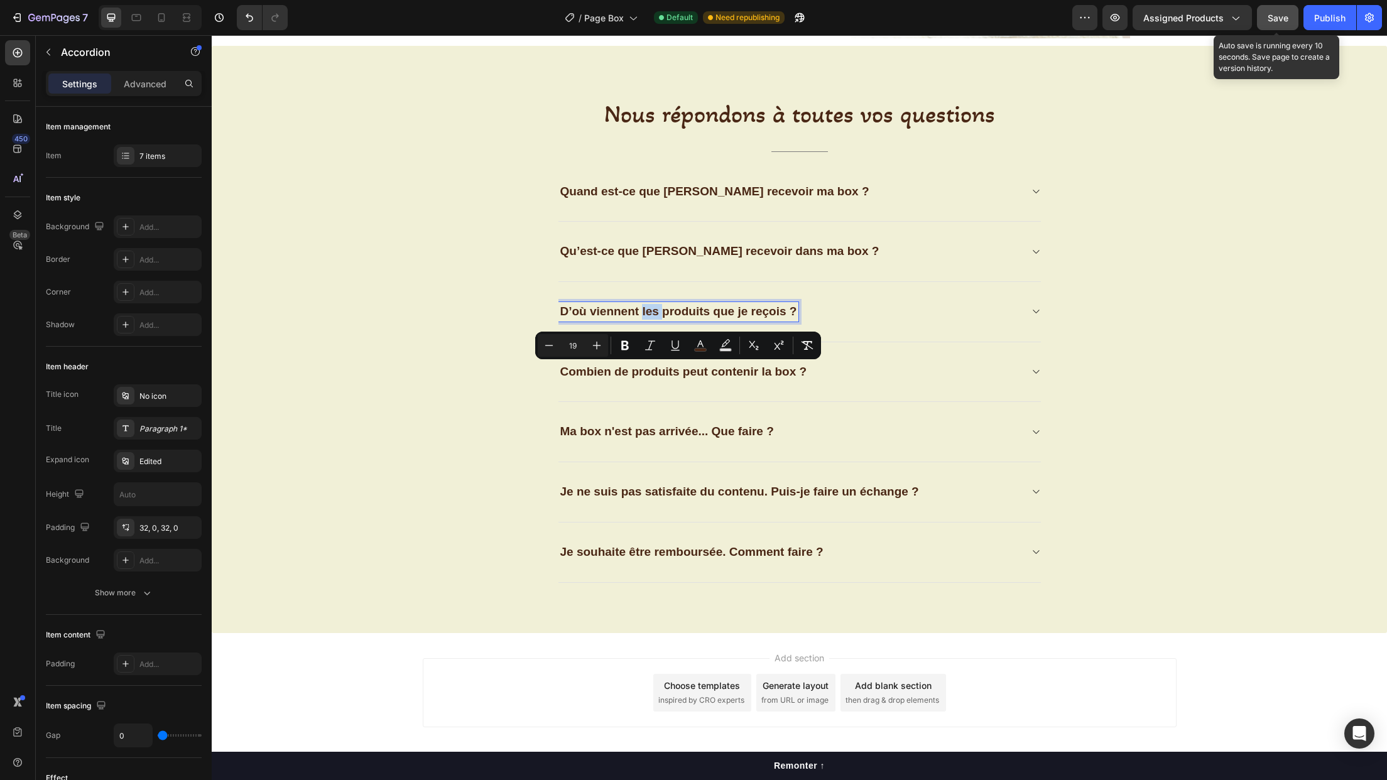
click at [637, 312] on span "D’où viennent les produits que je reçois ?" at bounding box center [678, 311] width 237 height 13
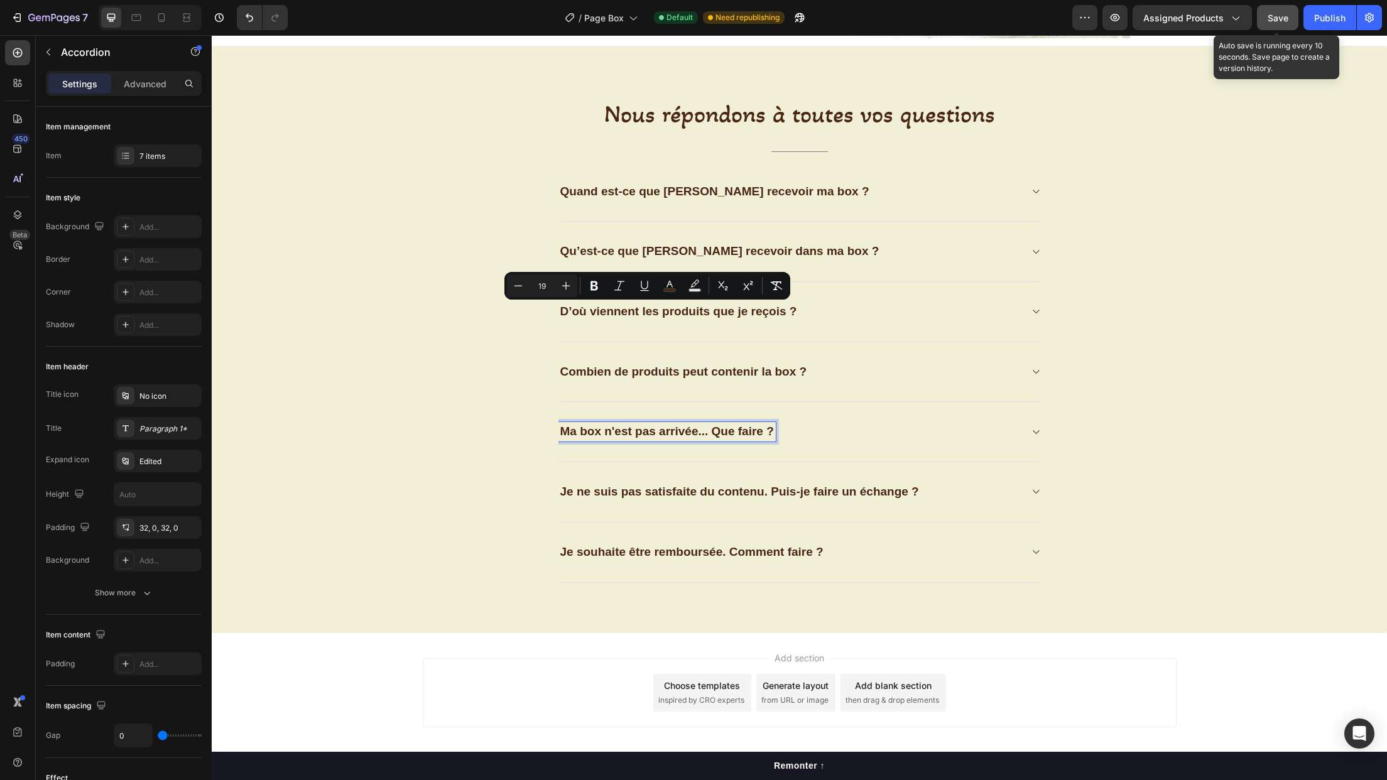
click at [602, 430] on span "Ma box n'est pas arrivée... Que faire ?" at bounding box center [667, 431] width 214 height 13
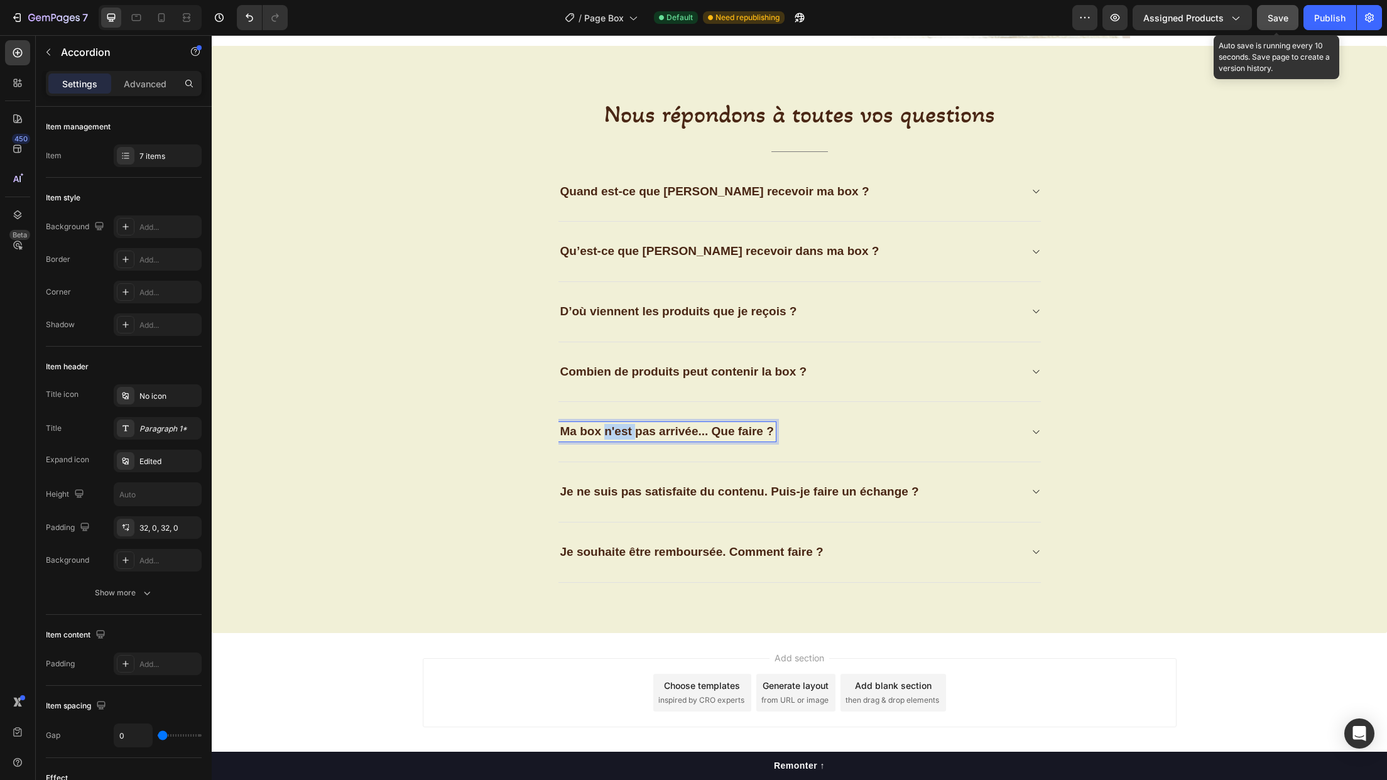
click at [602, 430] on span "Ma box n'est pas arrivée... Que faire ?" at bounding box center [667, 431] width 214 height 13
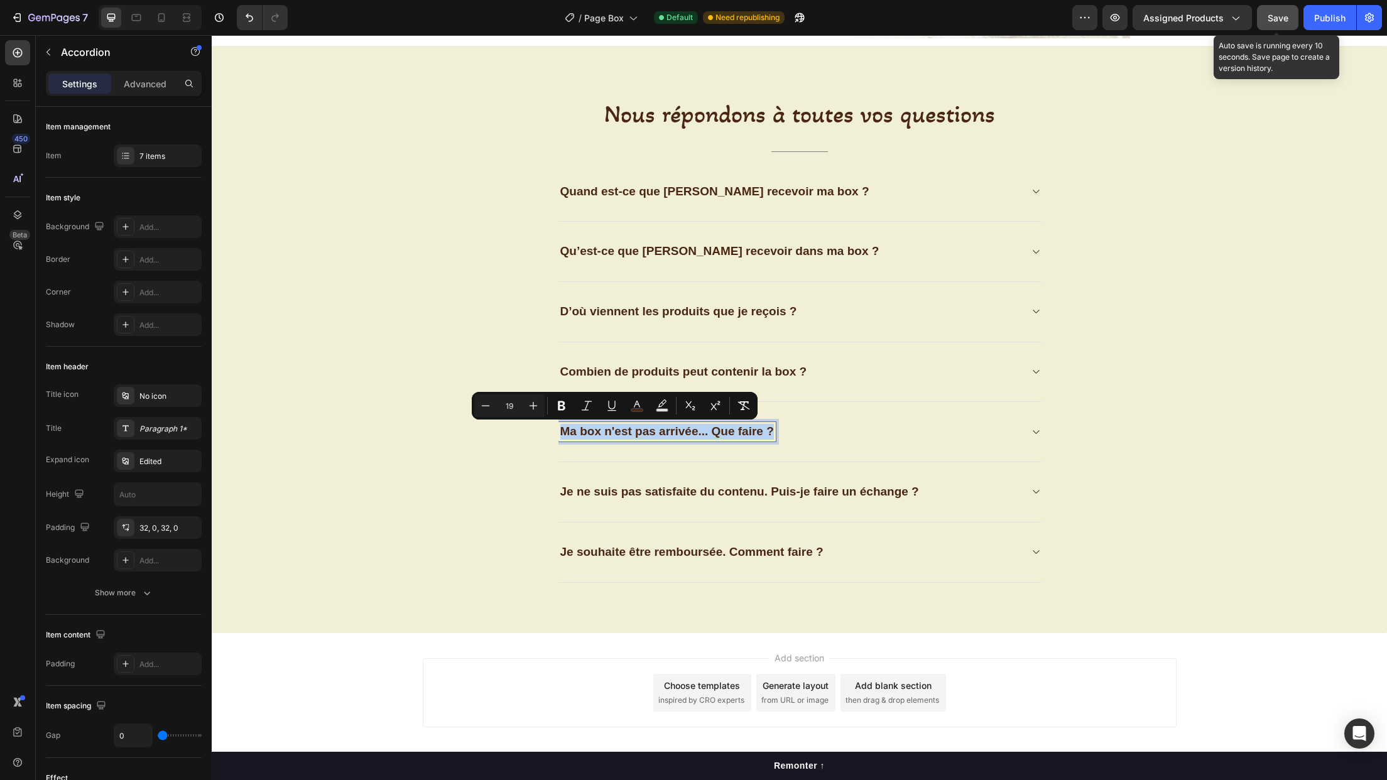
click at [602, 430] on span "Ma box n'est pas arrivée... Que faire ?" at bounding box center [667, 431] width 214 height 13
click at [663, 493] on span "Je ne suis pas satisfaite du contenu. Puis-je faire un échange ?" at bounding box center [739, 491] width 359 height 13
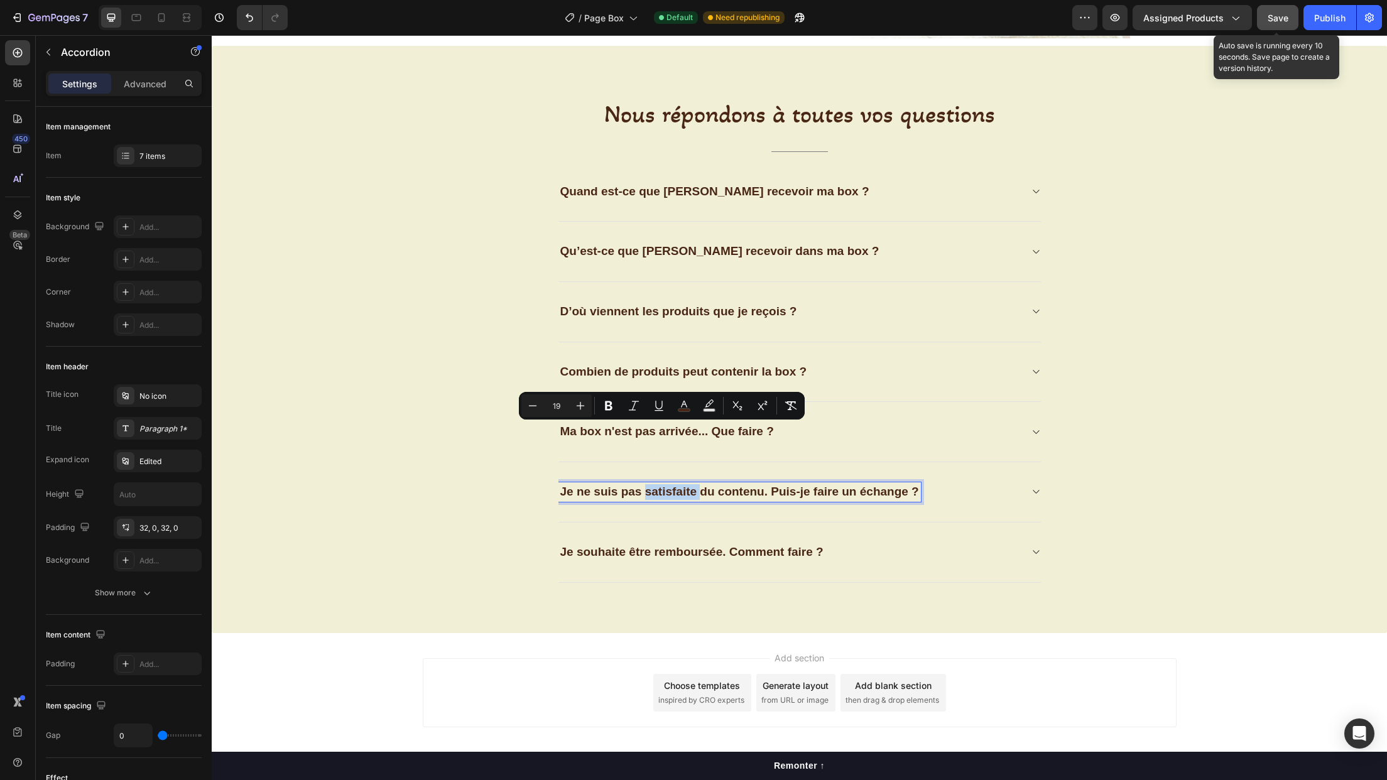
click at [663, 493] on span "Je ne suis pas satisfaite du contenu. Puis-je faire un échange ?" at bounding box center [739, 491] width 359 height 13
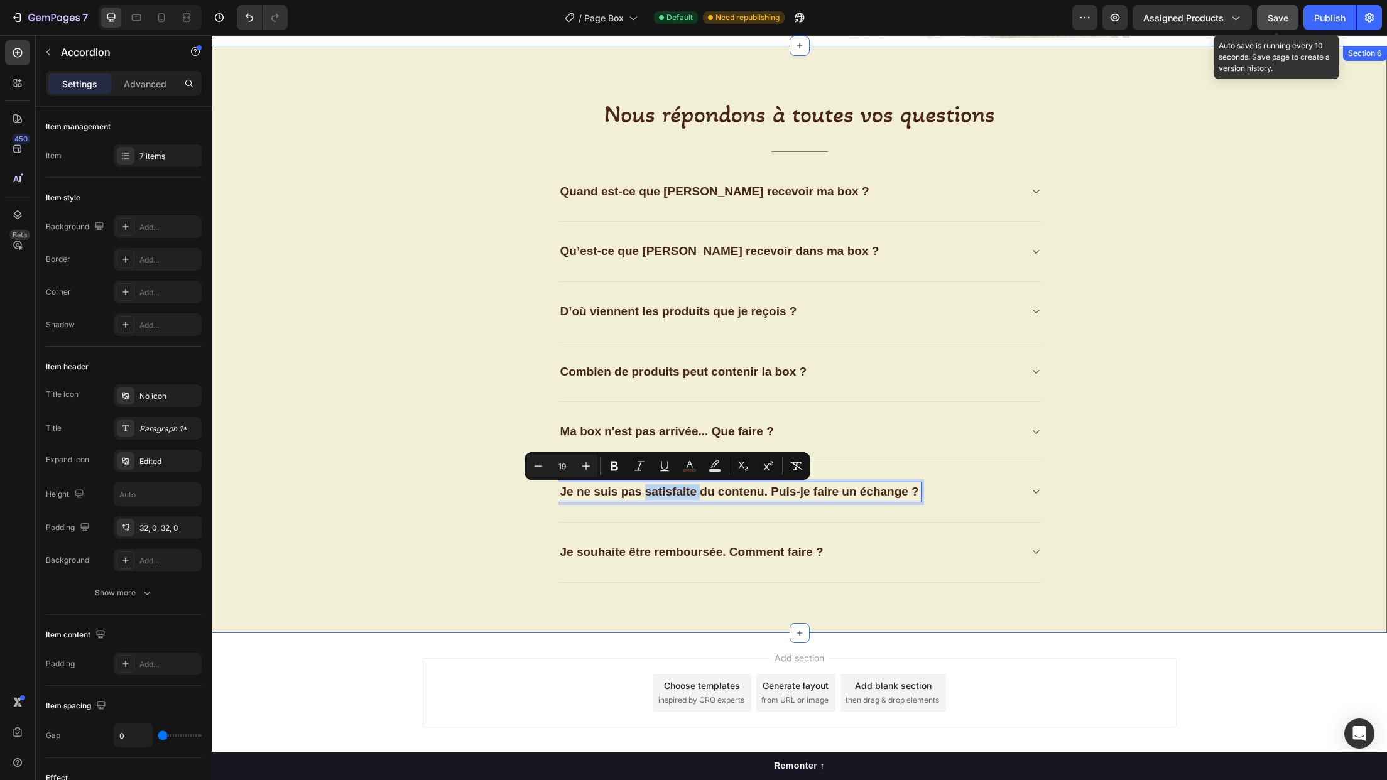
click at [457, 511] on div "Nous répondons à toutes vos questions Heading Title Line Quand est-ce que [PERS…" at bounding box center [799, 339] width 1157 height 487
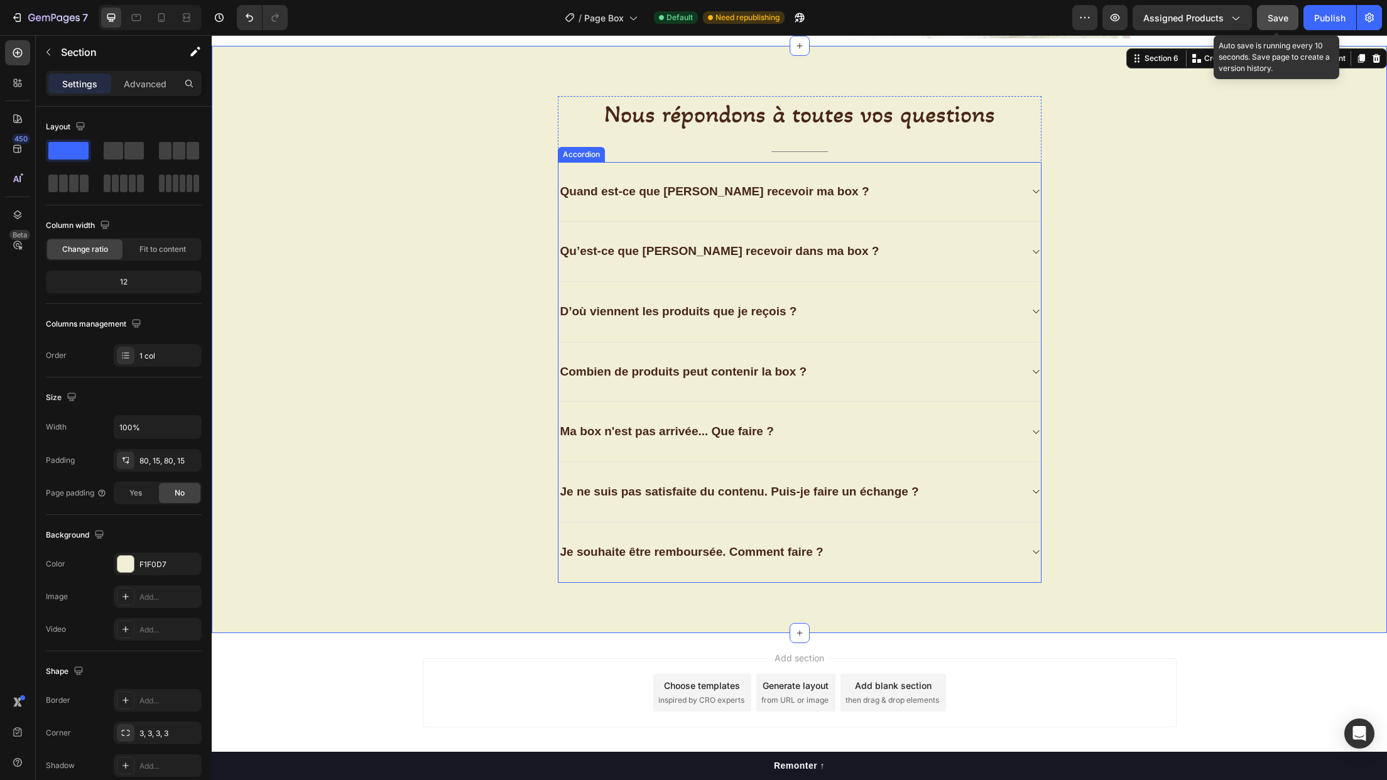
click at [661, 553] on span "Je souhaite être remboursée. Comment faire ?" at bounding box center [691, 551] width 263 height 13
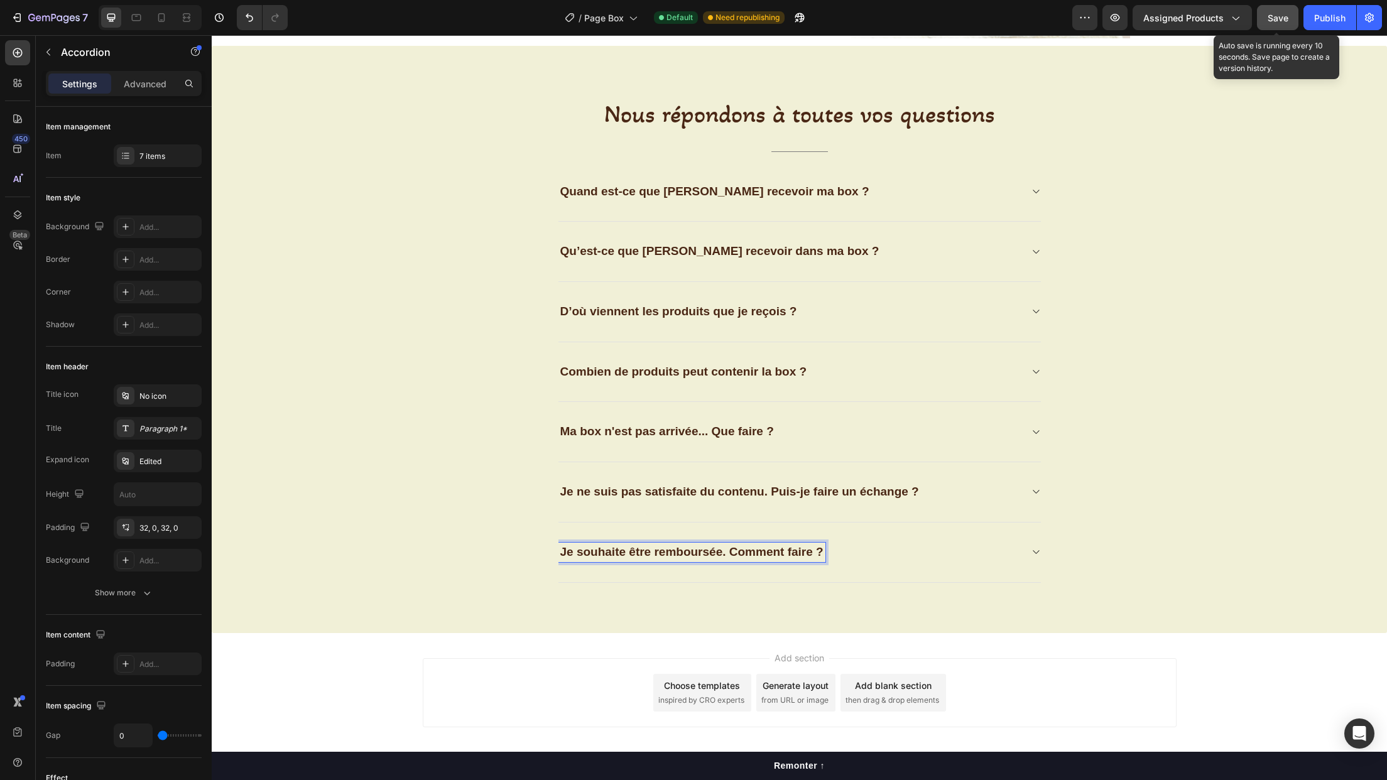
click at [661, 553] on span "Je souhaite être remboursée. Comment faire ?" at bounding box center [691, 551] width 263 height 13
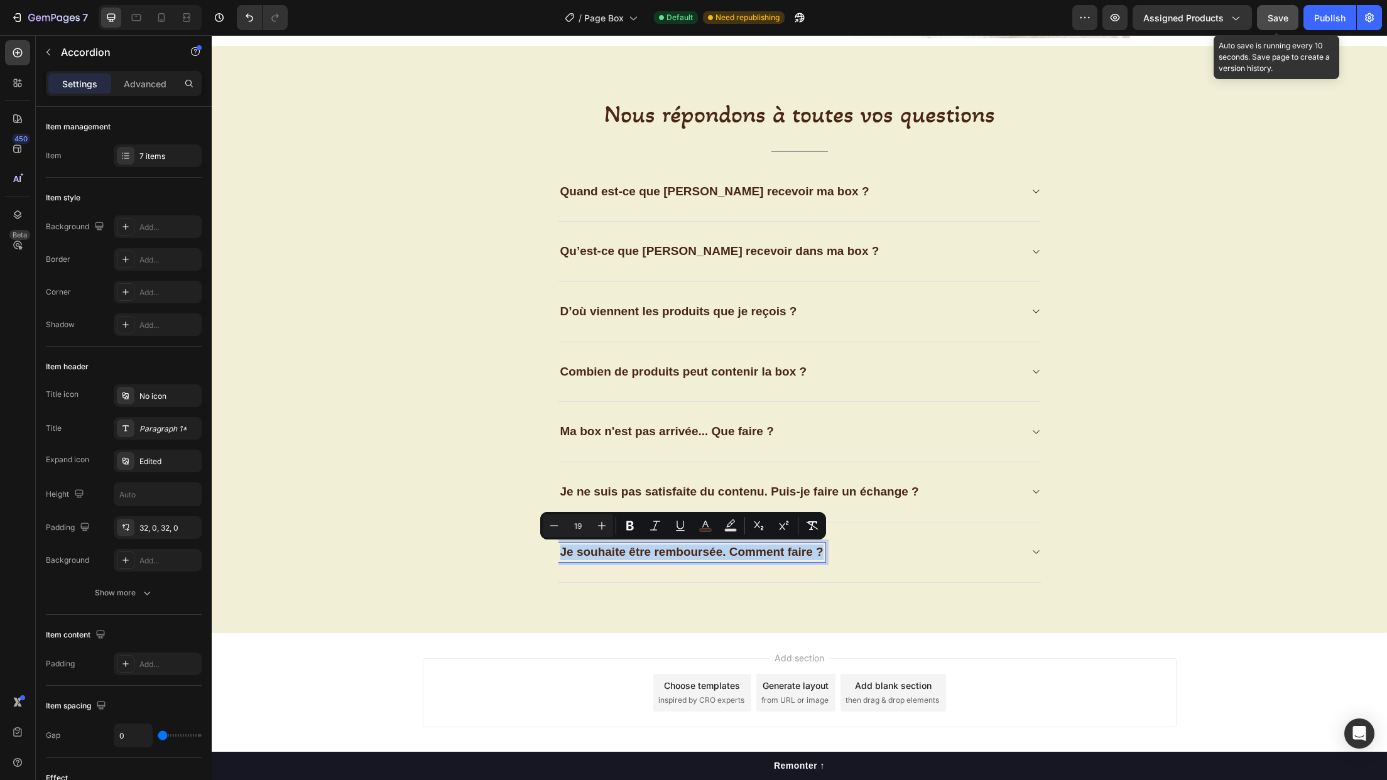
click at [661, 553] on span "Je souhaite être remboursée. Comment faire ?" at bounding box center [691, 551] width 263 height 13
click at [422, 460] on div "Nous répondons à toutes vos questions Heading Title Line Quand est-ce que [PERS…" at bounding box center [799, 339] width 1157 height 487
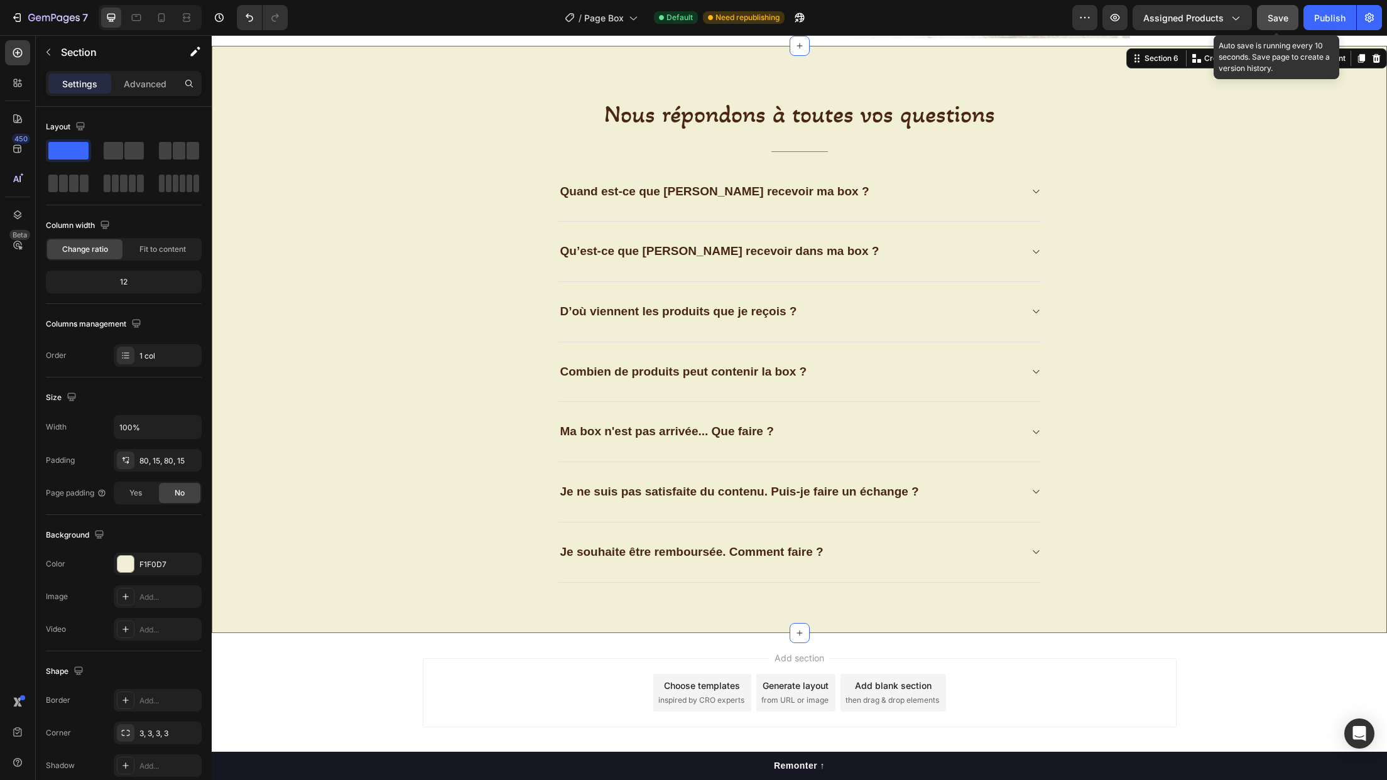
click at [1283, 21] on span "Save" at bounding box center [1278, 18] width 21 height 11
click at [1324, 14] on div "Publish" at bounding box center [1329, 17] width 31 height 13
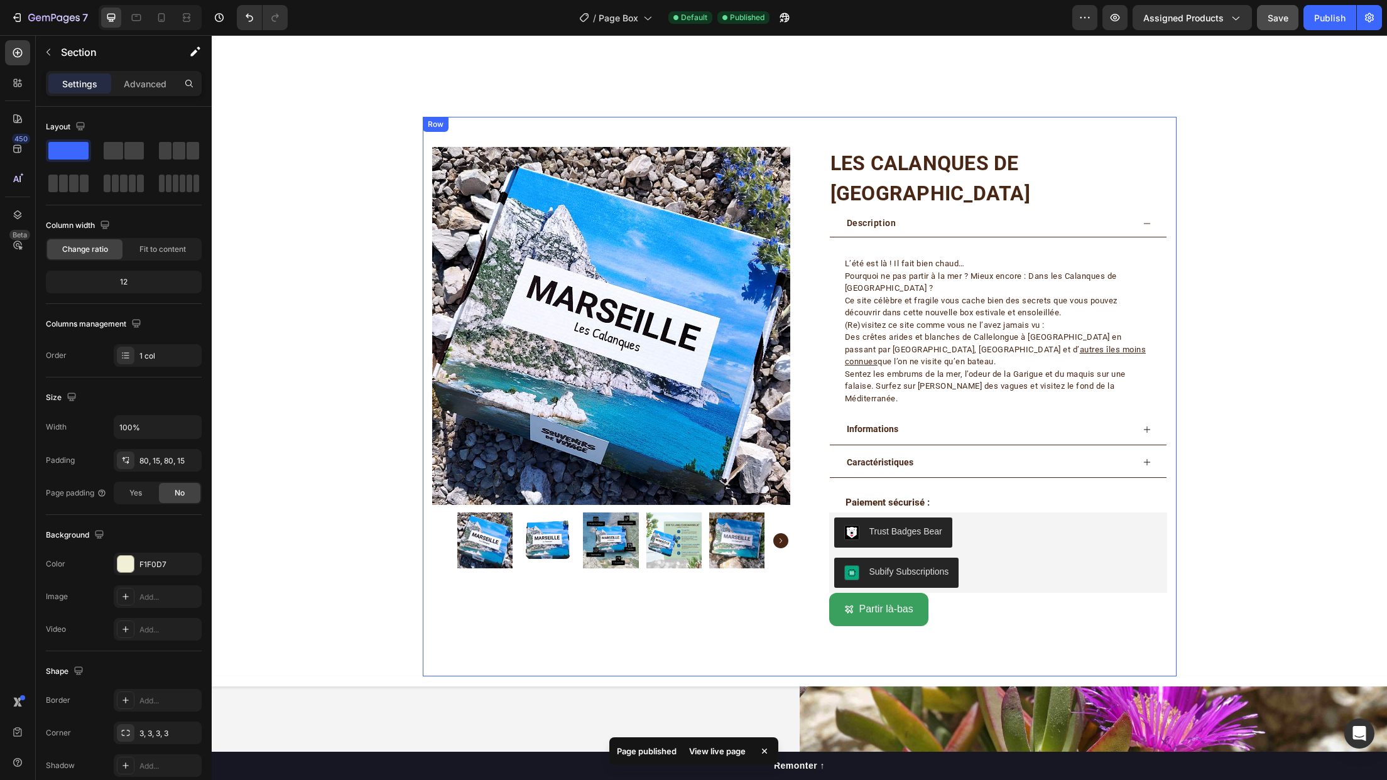
scroll to position [188, 0]
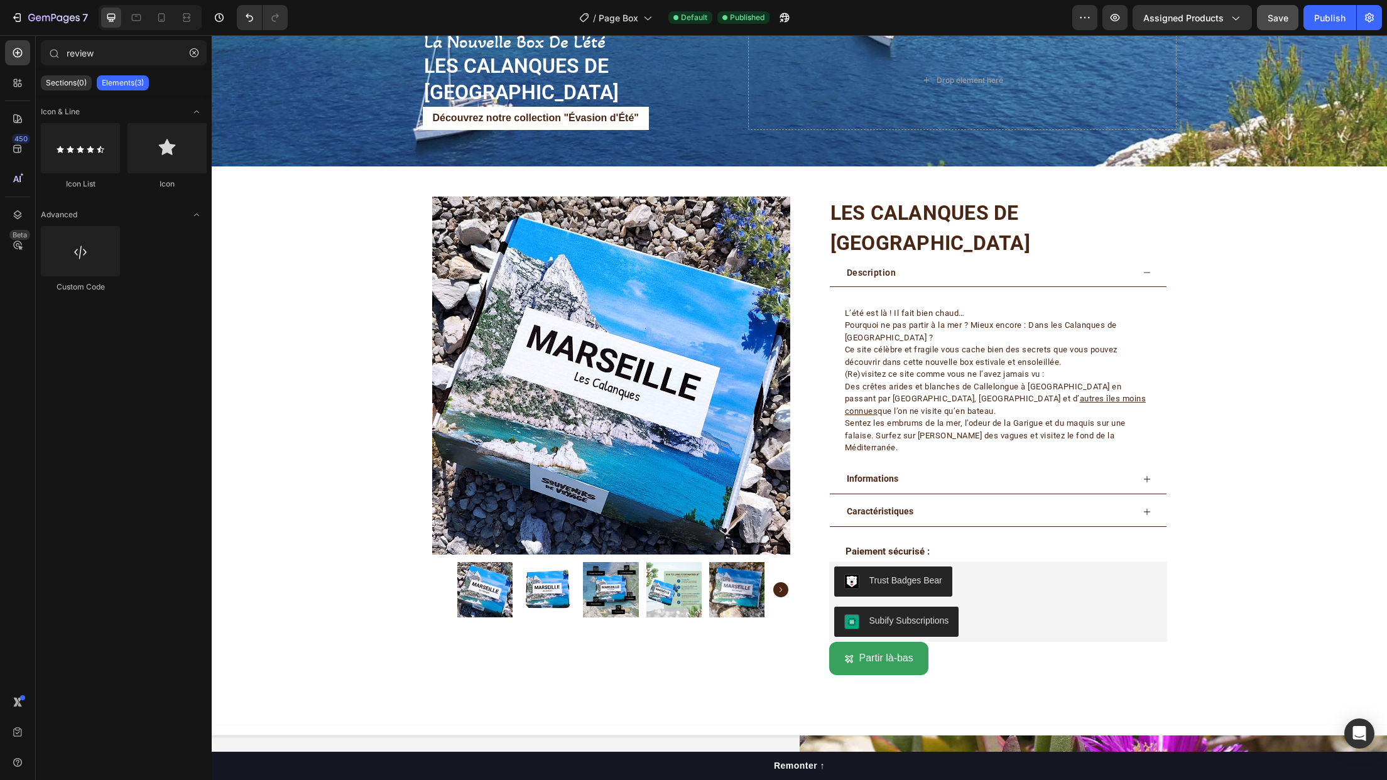
scroll to position [0, 0]
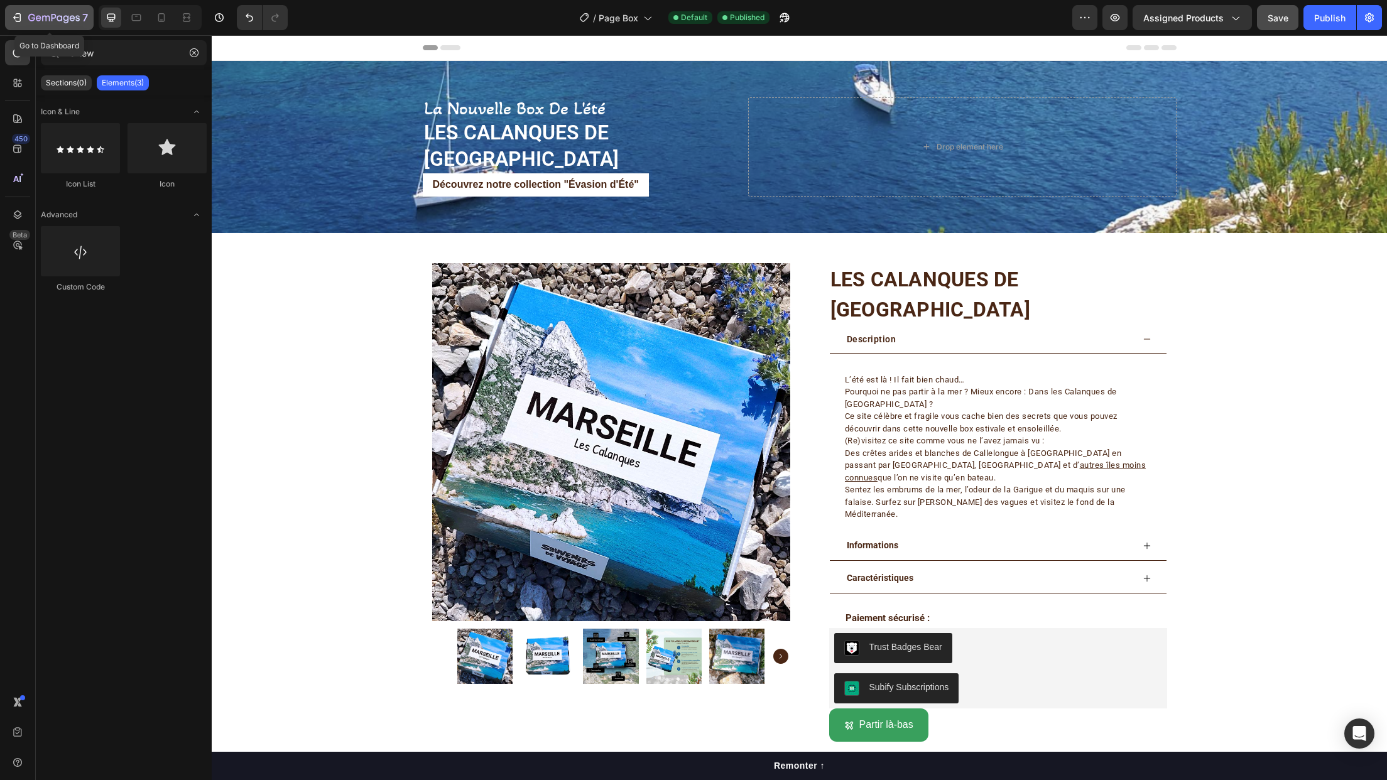
click at [18, 17] on icon "button" at bounding box center [17, 17] width 13 height 13
